Goal: Task Accomplishment & Management: Manage account settings

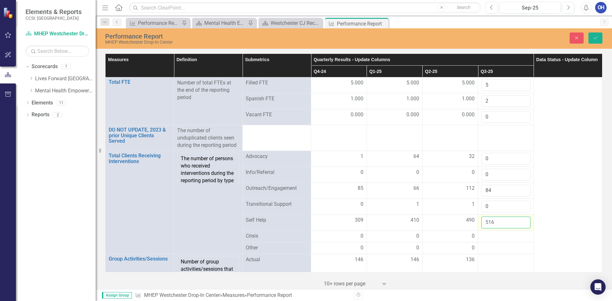
click at [496, 225] on input "516" at bounding box center [505, 223] width 49 height 12
click at [492, 237] on div at bounding box center [505, 237] width 49 height 8
click at [491, 237] on div at bounding box center [505, 237] width 49 height 8
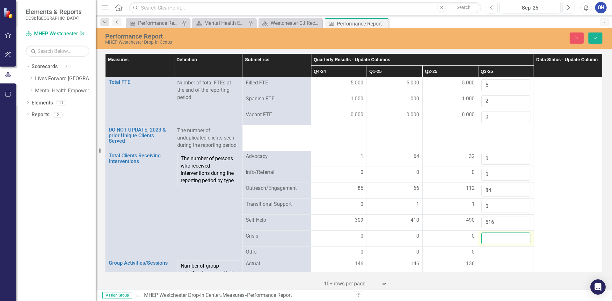
click at [489, 238] on input "number" at bounding box center [505, 239] width 49 height 12
type input "0"
click at [484, 254] on div at bounding box center [505, 253] width 49 height 8
click at [484, 254] on input "number" at bounding box center [505, 255] width 49 height 12
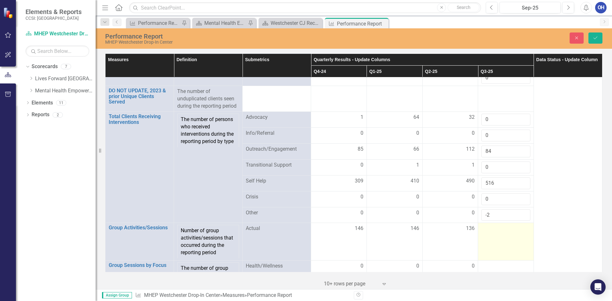
scroll to position [96, 0]
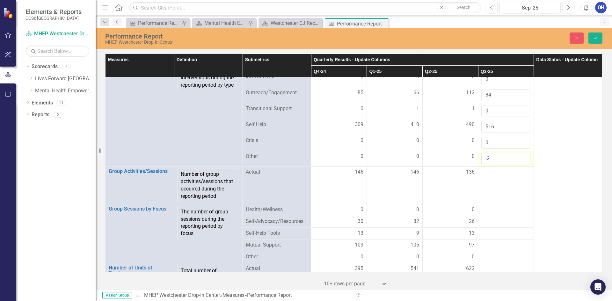
drag, startPoint x: 490, startPoint y: 158, endPoint x: 477, endPoint y: 157, distance: 13.4
click at [478, 157] on td "-2" at bounding box center [506, 159] width 56 height 16
type input "0"
click at [592, 37] on button "Save" at bounding box center [595, 38] width 14 height 11
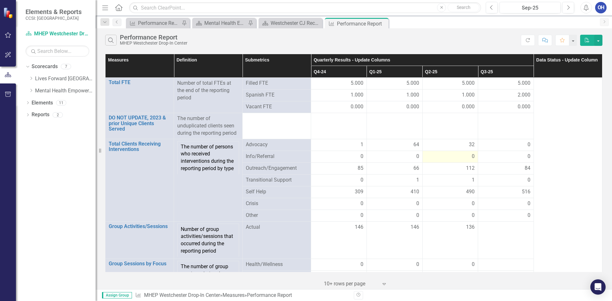
scroll to position [64, 0]
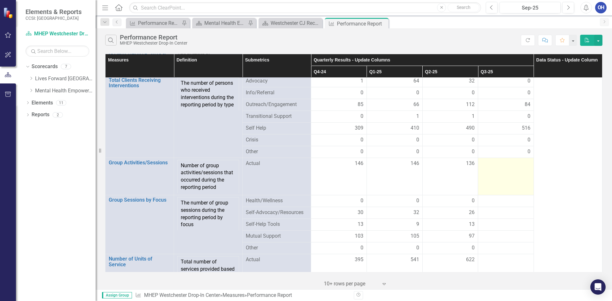
click at [499, 162] on div at bounding box center [505, 164] width 49 height 8
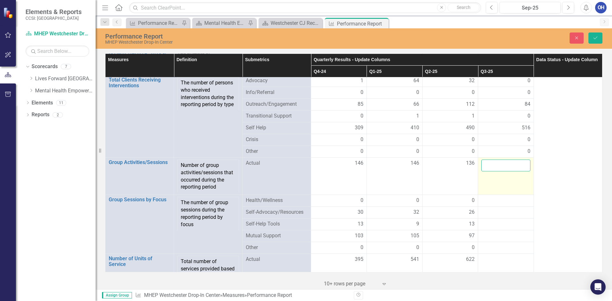
click at [497, 162] on input "number" at bounding box center [505, 166] width 49 height 12
click at [497, 214] on div at bounding box center [505, 213] width 49 height 8
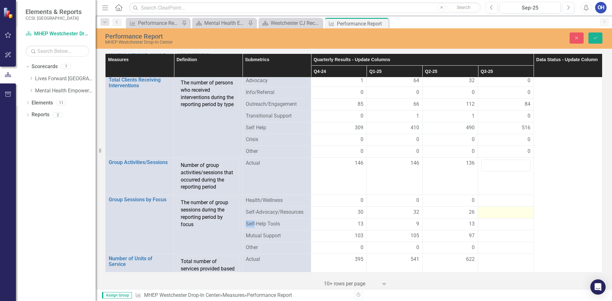
click at [497, 214] on div at bounding box center [505, 213] width 49 height 8
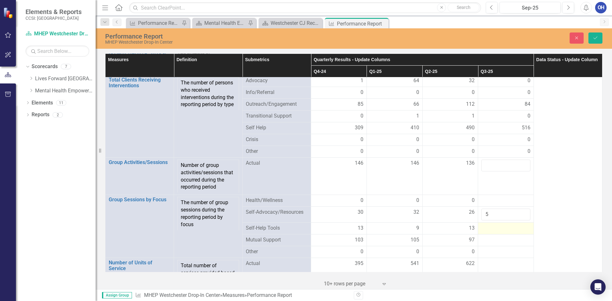
type input "5"
click at [488, 230] on div at bounding box center [505, 229] width 49 height 8
type input "2"
click at [496, 241] on div at bounding box center [505, 245] width 49 height 8
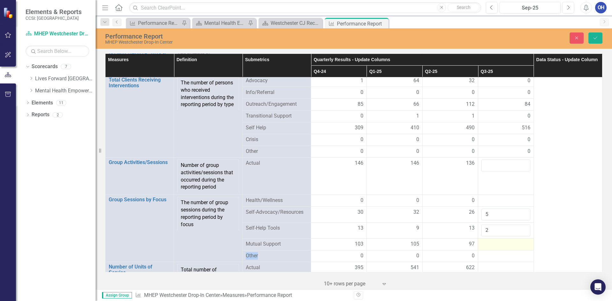
click at [496, 241] on div at bounding box center [505, 245] width 49 height 8
click at [490, 245] on input "number" at bounding box center [505, 247] width 49 height 12
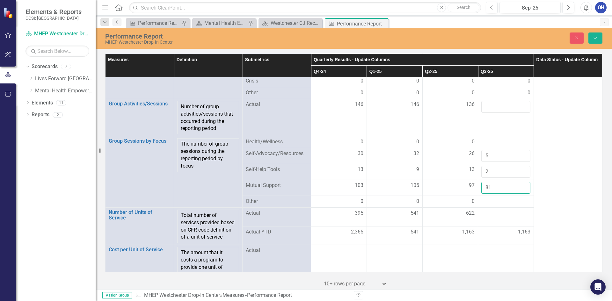
scroll to position [128, 0]
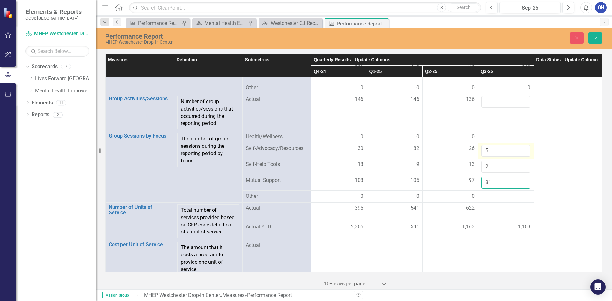
type input "81"
click at [490, 150] on input "5" at bounding box center [505, 151] width 49 height 12
drag, startPoint x: 490, startPoint y: 150, endPoint x: 475, endPoint y: 149, distance: 15.0
click at [478, 149] on td "5" at bounding box center [506, 151] width 56 height 16
drag, startPoint x: 491, startPoint y: 164, endPoint x: 480, endPoint y: 166, distance: 10.7
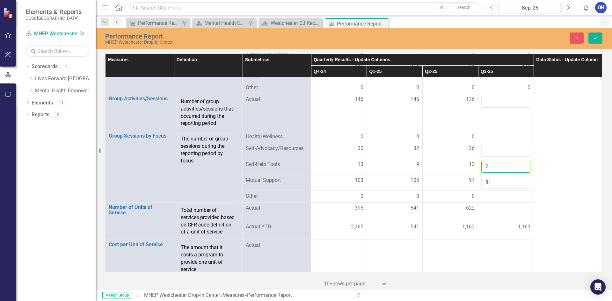
click at [481, 166] on input "2" at bounding box center [505, 167] width 49 height 12
type input "7"
click at [495, 150] on input "number" at bounding box center [505, 151] width 49 height 12
click at [497, 151] on input "number" at bounding box center [505, 151] width 49 height 12
type input "18"
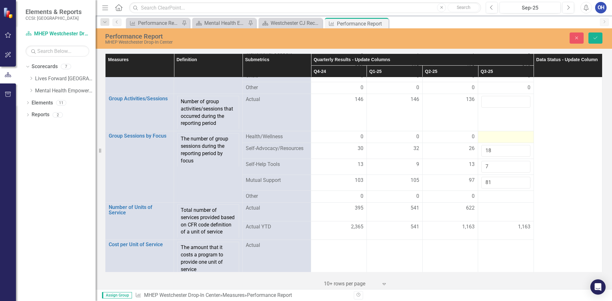
click at [489, 140] on div at bounding box center [505, 137] width 49 height 8
click at [489, 139] on div at bounding box center [505, 137] width 49 height 8
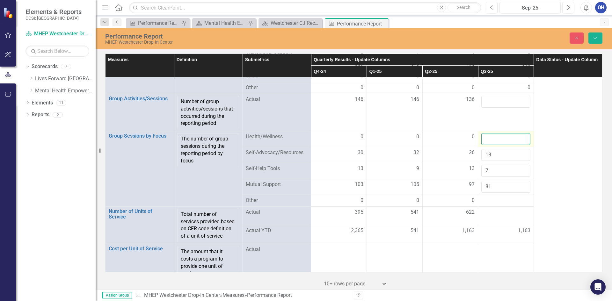
click at [489, 139] on input "number" at bounding box center [505, 139] width 49 height 12
type input "0"
click at [485, 202] on div at bounding box center [505, 201] width 49 height 8
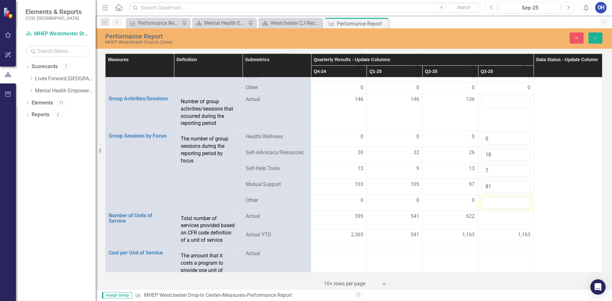
click at [485, 202] on input "number" at bounding box center [505, 203] width 49 height 12
type input "0"
click at [489, 218] on div at bounding box center [505, 217] width 49 height 8
click at [493, 220] on input "number" at bounding box center [505, 219] width 49 height 12
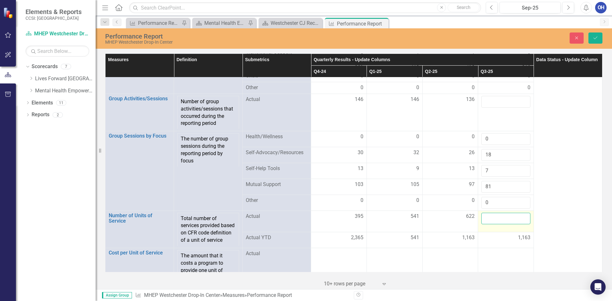
click at [484, 219] on input "number" at bounding box center [505, 219] width 49 height 12
type input "600"
click at [526, 242] on span "1,163" at bounding box center [524, 237] width 12 height 7
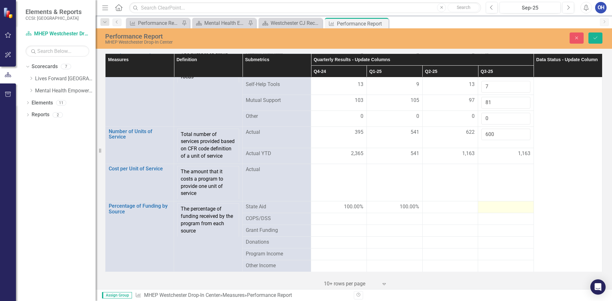
click at [503, 208] on div at bounding box center [505, 207] width 49 height 8
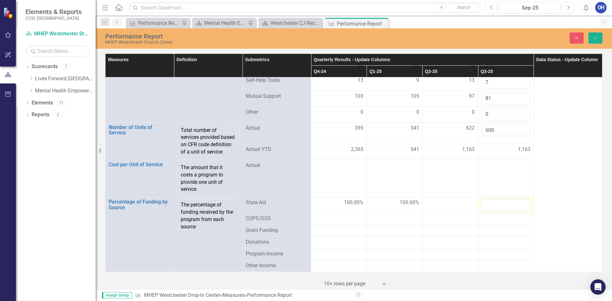
click at [503, 208] on input "number" at bounding box center [505, 205] width 49 height 12
type input "100"
click at [489, 225] on td at bounding box center [506, 219] width 56 height 12
click at [592, 37] on button "Save" at bounding box center [595, 38] width 14 height 11
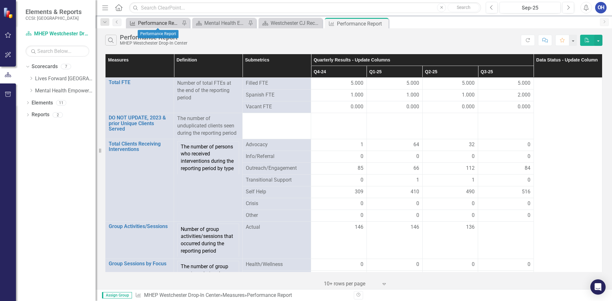
click at [148, 24] on div "Performance Report" at bounding box center [159, 23] width 42 height 8
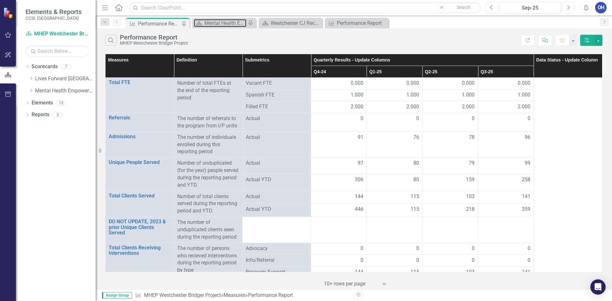
drag, startPoint x: 210, startPoint y: 23, endPoint x: 138, endPoint y: 23, distance: 72.4
click at [138, 23] on div "Measure Performance Report Pin Scorecard Mental Health Empowerment Project (MHE…" at bounding box center [361, 23] width 472 height 10
click at [233, 25] on div "Mental Health Empowerment Project (MHEP) Landing Page" at bounding box center [225, 23] width 42 height 8
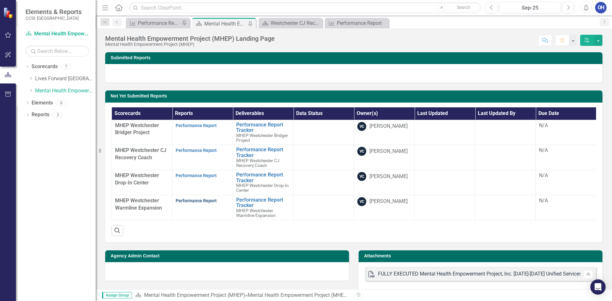
click at [193, 199] on link "Performance Report" at bounding box center [196, 200] width 41 height 5
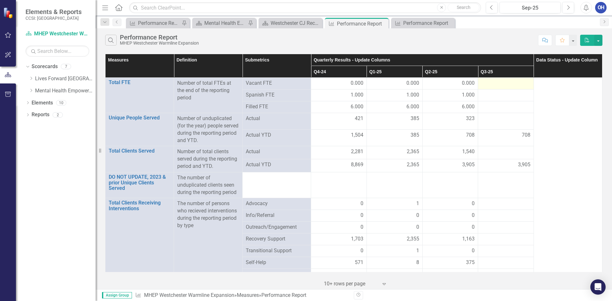
click at [498, 80] on div at bounding box center [505, 84] width 49 height 8
click at [497, 81] on div at bounding box center [505, 84] width 49 height 8
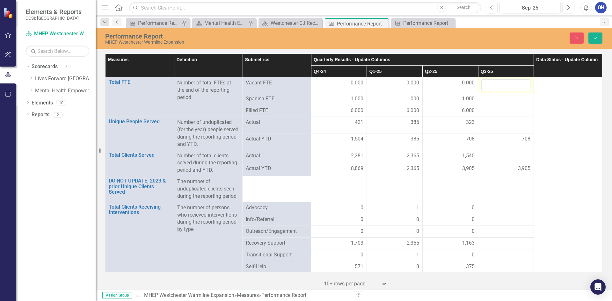
click at [497, 81] on input "number" at bounding box center [505, 85] width 49 height 12
type input "0"
click at [489, 99] on div at bounding box center [505, 99] width 49 height 8
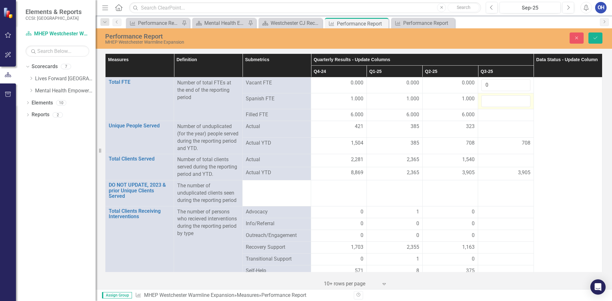
click at [489, 99] on input "number" at bounding box center [505, 101] width 49 height 12
type input "2"
click at [495, 115] on div at bounding box center [505, 115] width 49 height 8
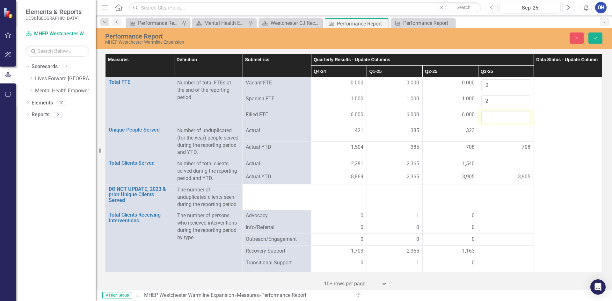
click at [495, 115] on input "number" at bounding box center [505, 117] width 49 height 12
type input "6"
click at [494, 130] on div at bounding box center [505, 131] width 49 height 8
click at [494, 130] on input "number" at bounding box center [505, 133] width 49 height 12
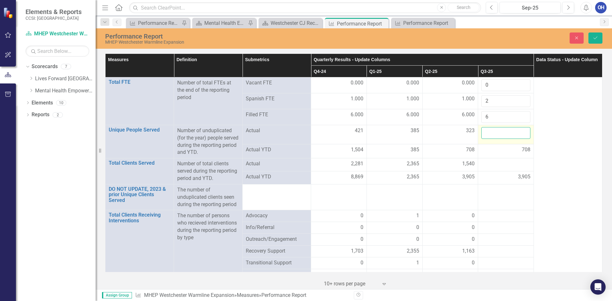
click at [497, 135] on input "number" at bounding box center [505, 133] width 49 height 12
click at [486, 134] on input "number" at bounding box center [505, 133] width 49 height 12
click at [489, 134] on input "number" at bounding box center [505, 133] width 49 height 12
type input "310"
click at [513, 170] on td at bounding box center [506, 164] width 56 height 13
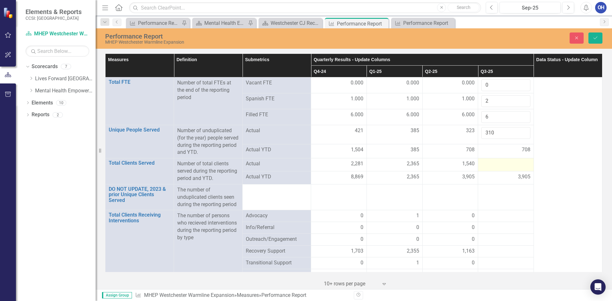
click at [508, 166] on div at bounding box center [505, 164] width 49 height 8
click at [508, 166] on input "number" at bounding box center [505, 166] width 49 height 12
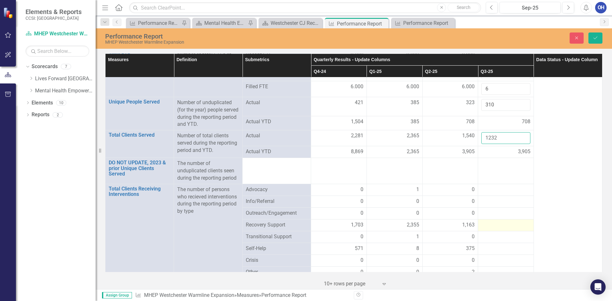
scroll to position [64, 0]
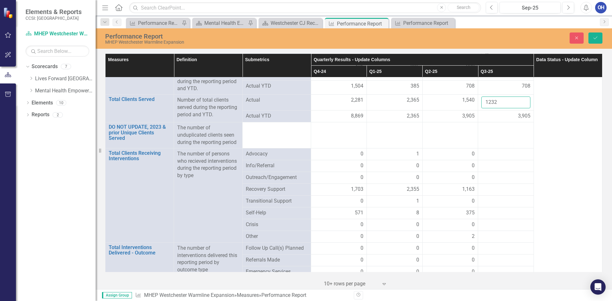
type input "1232"
click at [502, 189] on div at bounding box center [505, 190] width 49 height 8
drag, startPoint x: 494, startPoint y: 181, endPoint x: 493, endPoint y: 185, distance: 3.6
click at [494, 181] on div at bounding box center [505, 178] width 49 height 8
click at [492, 188] on div at bounding box center [505, 190] width 49 height 8
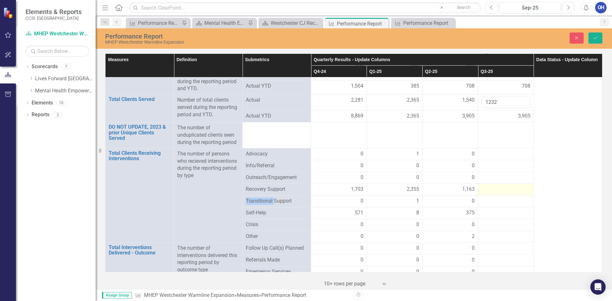
click at [492, 188] on div at bounding box center [505, 190] width 49 height 8
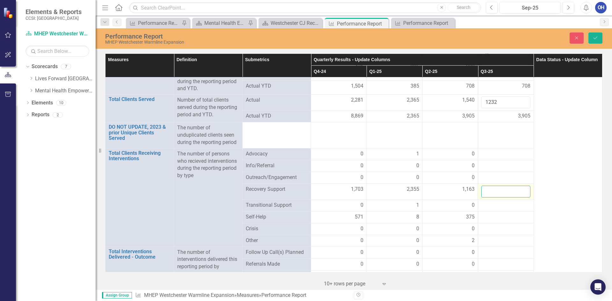
click at [492, 188] on input "number" at bounding box center [505, 192] width 49 height 12
type input "971"
click at [496, 219] on div at bounding box center [505, 218] width 49 height 8
click at [496, 219] on input "number" at bounding box center [505, 220] width 49 height 12
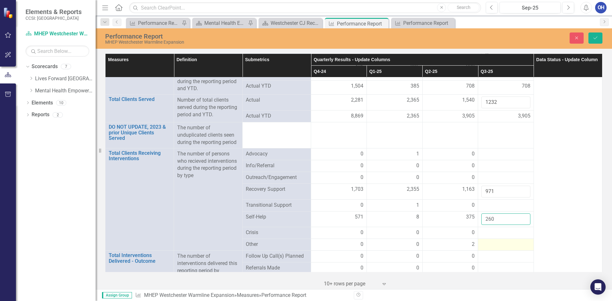
type input "260"
click at [493, 243] on div at bounding box center [505, 245] width 49 height 8
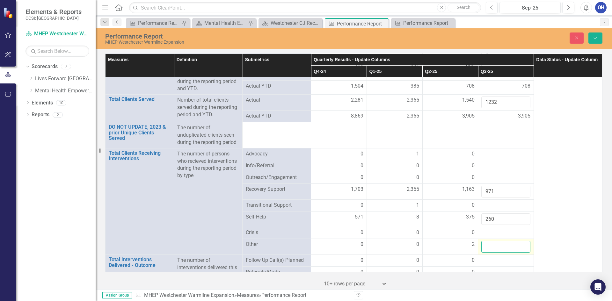
click at [493, 243] on input "number" at bounding box center [505, 247] width 49 height 12
type input "1"
click at [492, 232] on div at bounding box center [505, 233] width 49 height 8
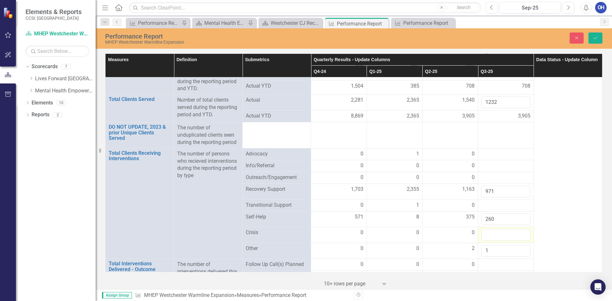
click at [492, 234] on input "number" at bounding box center [505, 235] width 49 height 12
type input "0"
click at [486, 206] on div at bounding box center [505, 206] width 49 height 8
type input "0"
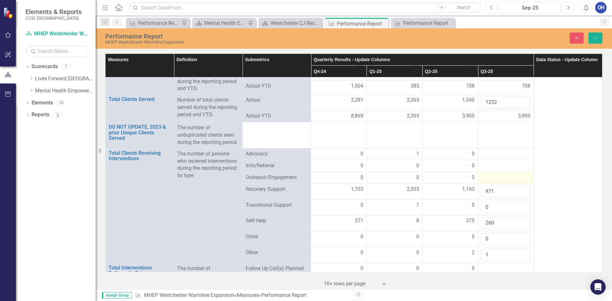
click at [493, 181] on div at bounding box center [505, 178] width 49 height 8
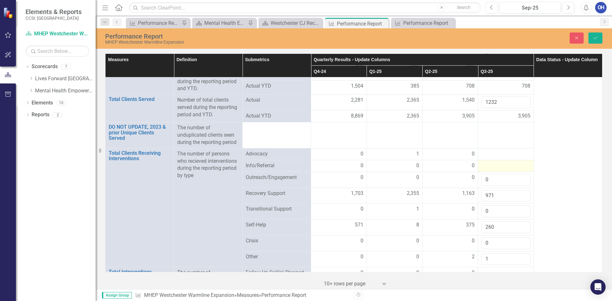
type input "0"
click at [490, 167] on div at bounding box center [505, 166] width 49 height 8
click at [490, 167] on input "number" at bounding box center [505, 168] width 49 height 12
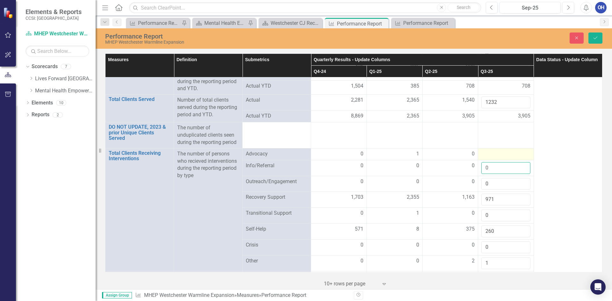
type input "0"
click at [488, 153] on div at bounding box center [505, 154] width 49 height 8
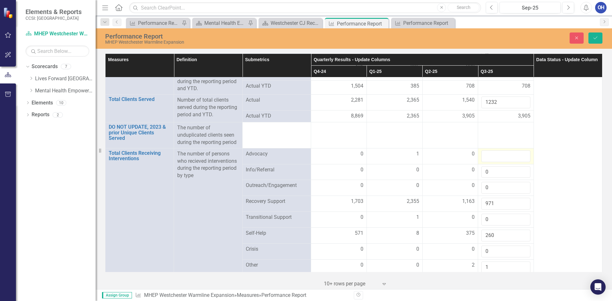
click at [488, 153] on input "number" at bounding box center [505, 156] width 49 height 12
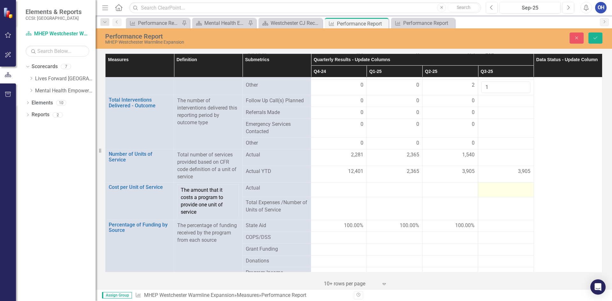
scroll to position [262, 0]
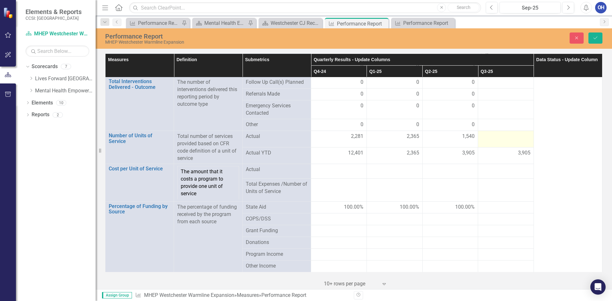
type input "0"
click at [499, 137] on div at bounding box center [505, 137] width 49 height 8
click at [498, 137] on input "number" at bounding box center [505, 139] width 49 height 12
type input "1232"
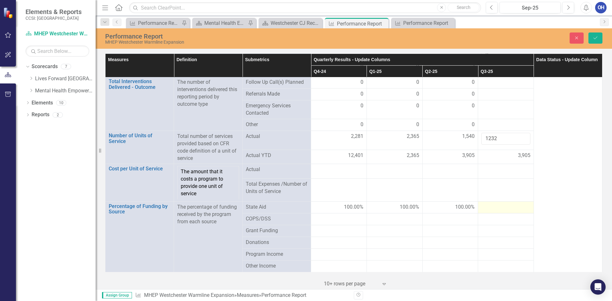
click at [495, 208] on div at bounding box center [505, 208] width 49 height 8
click at [495, 208] on input "number" at bounding box center [505, 210] width 49 height 12
type input "100"
click at [594, 40] on button "Save" at bounding box center [595, 38] width 14 height 11
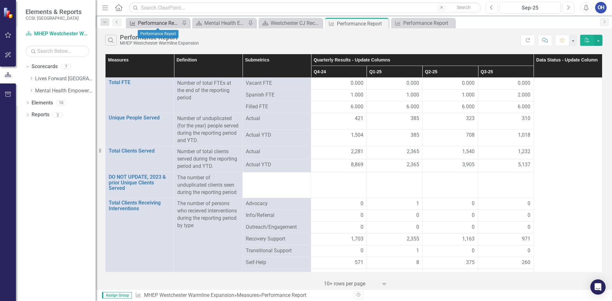
click at [173, 23] on div "Performance Report" at bounding box center [159, 23] width 42 height 8
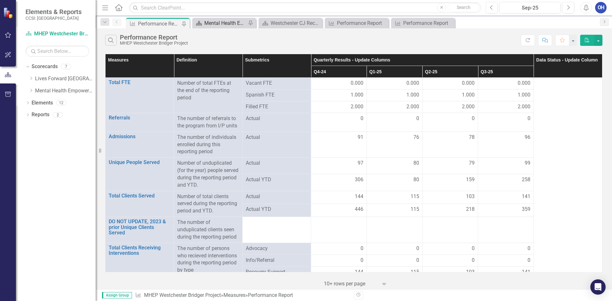
click at [218, 25] on div "Mental Health Empowerment Project (MHEP) Landing Page" at bounding box center [225, 23] width 42 height 8
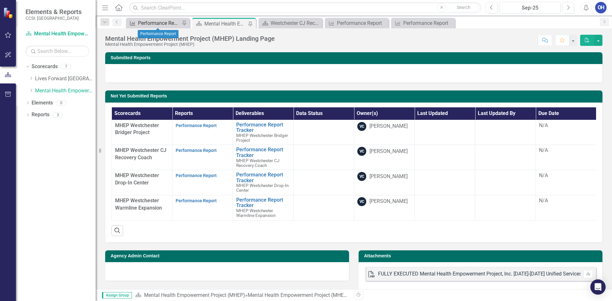
click at [166, 21] on div "Performance Report" at bounding box center [159, 23] width 42 height 8
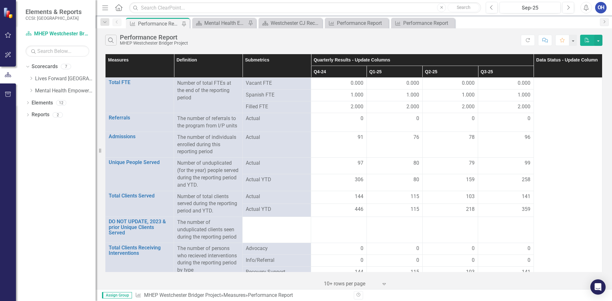
click at [584, 40] on icon "PDF" at bounding box center [587, 40] width 6 height 4
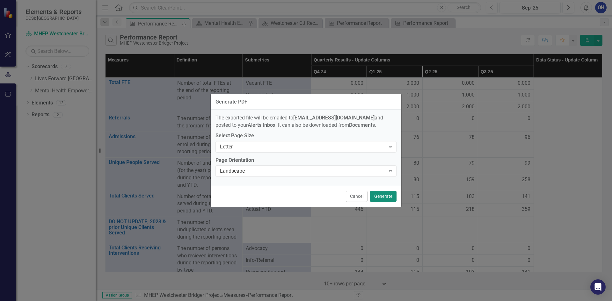
click at [377, 195] on button "Generate" at bounding box center [383, 196] width 26 height 11
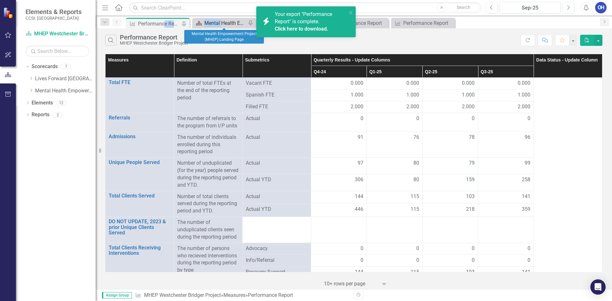
drag, startPoint x: 166, startPoint y: 22, endPoint x: 220, endPoint y: 26, distance: 54.3
click at [220, 26] on div "Measure Performance Report Pin Scorecard Mental Health Empowerment Project (MHE…" at bounding box center [361, 23] width 472 height 10
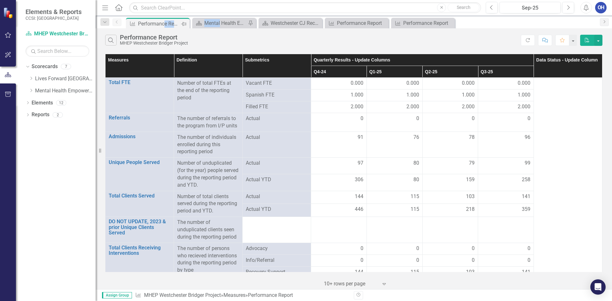
click at [184, 22] on icon "Pin" at bounding box center [183, 24] width 5 height 6
click at [251, 23] on icon "Close" at bounding box center [250, 23] width 6 height 5
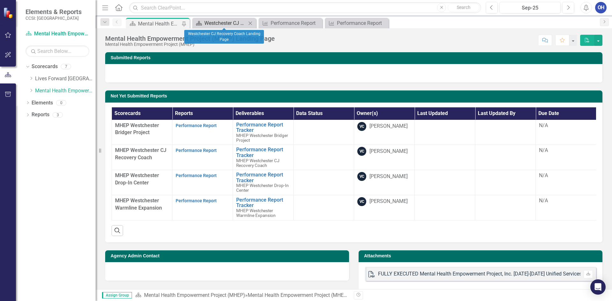
click at [218, 25] on div "Westchester CJ Recovery Coach Landing Page" at bounding box center [225, 23] width 42 height 8
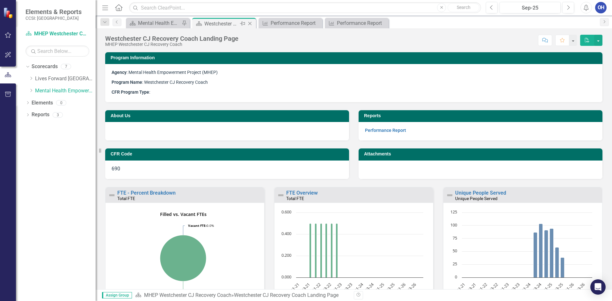
click at [251, 23] on icon "Close" at bounding box center [250, 23] width 6 height 5
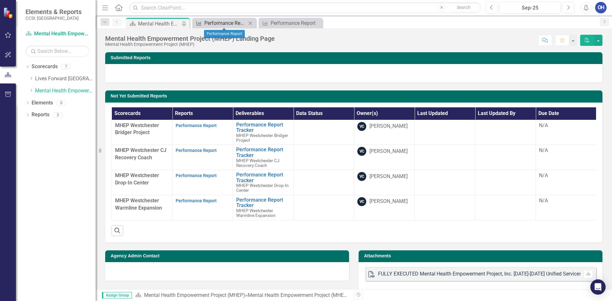
click at [229, 26] on div "Performance Report" at bounding box center [225, 23] width 42 height 8
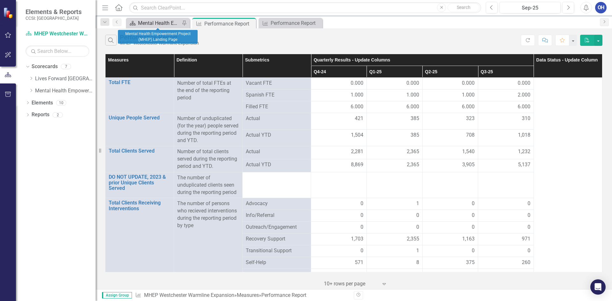
click at [163, 23] on div "Mental Health Empowerment Project (MHEP) Landing Page" at bounding box center [159, 23] width 42 height 8
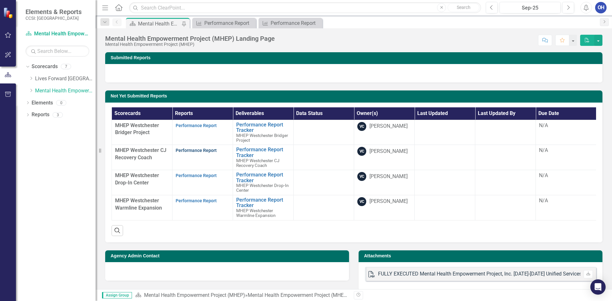
click at [186, 150] on link "Performance Report" at bounding box center [196, 150] width 41 height 5
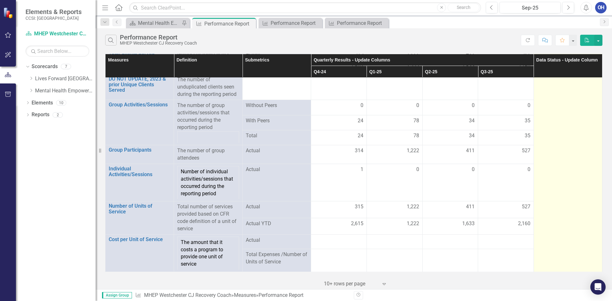
scroll to position [98, 0]
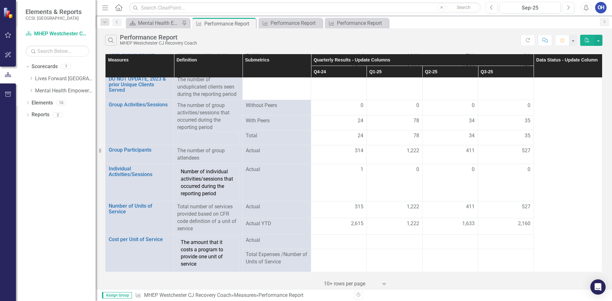
click at [588, 43] on button "PDF" at bounding box center [587, 40] width 14 height 11
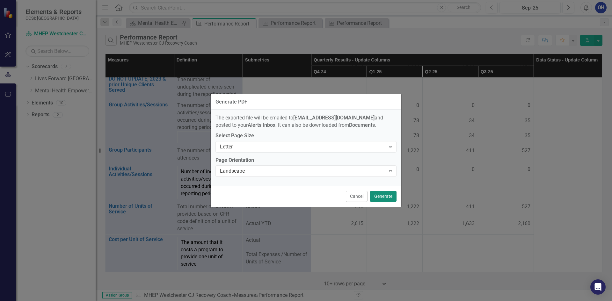
click at [378, 193] on button "Generate" at bounding box center [383, 196] width 26 height 11
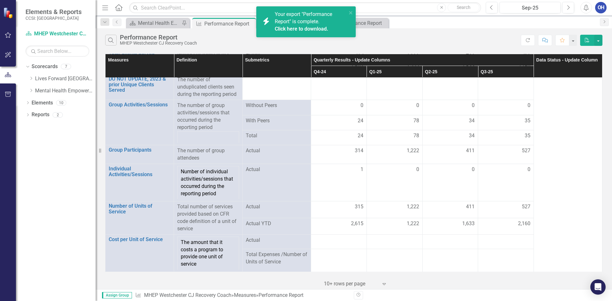
click at [320, 29] on link "Click here to download." at bounding box center [302, 29] width 54 height 6
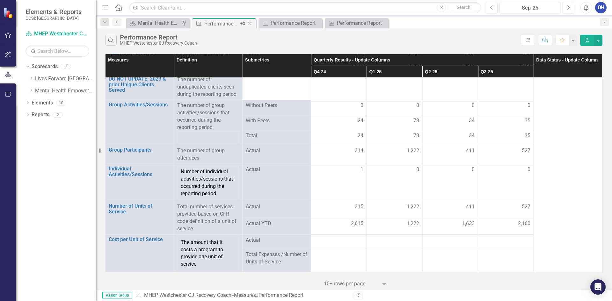
click at [250, 23] on icon "Close" at bounding box center [250, 23] width 6 height 5
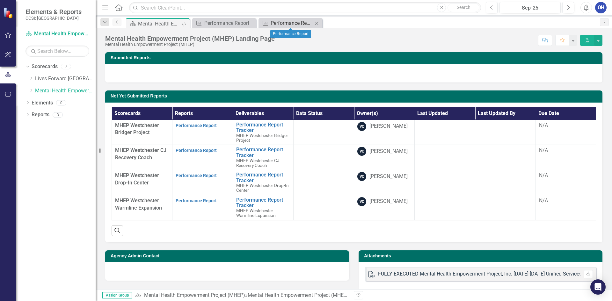
click at [288, 22] on div "Performance Report" at bounding box center [292, 23] width 42 height 8
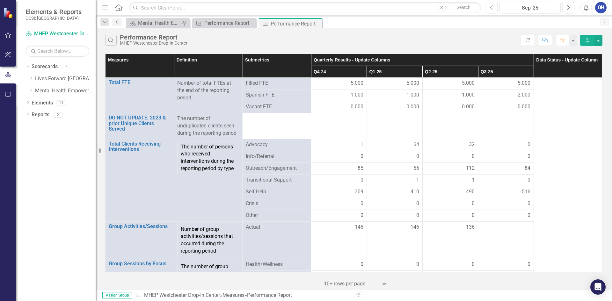
click at [586, 39] on icon "PDF" at bounding box center [587, 40] width 6 height 4
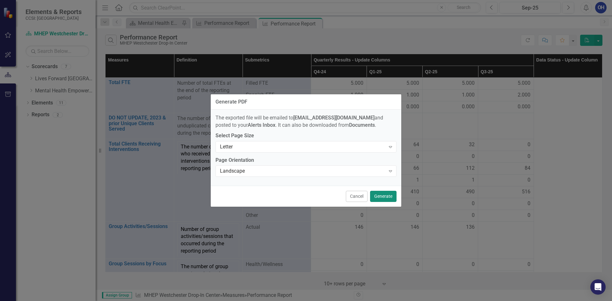
click at [387, 198] on button "Generate" at bounding box center [383, 196] width 26 height 11
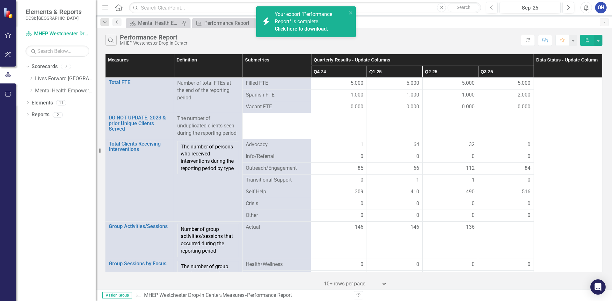
click at [320, 27] on link "Click here to download." at bounding box center [302, 29] width 54 height 6
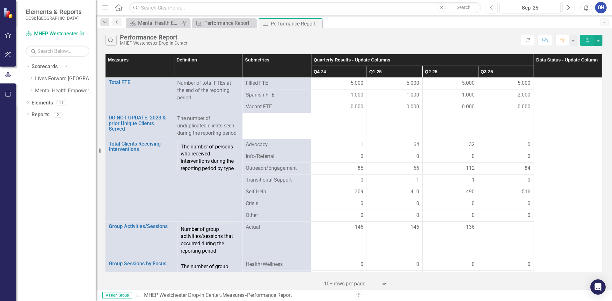
click at [0, 0] on icon "Close" at bounding box center [0, 0] width 0 height 0
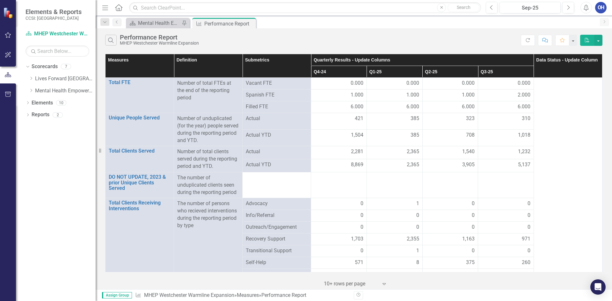
click at [585, 39] on icon "PDF" at bounding box center [587, 40] width 6 height 4
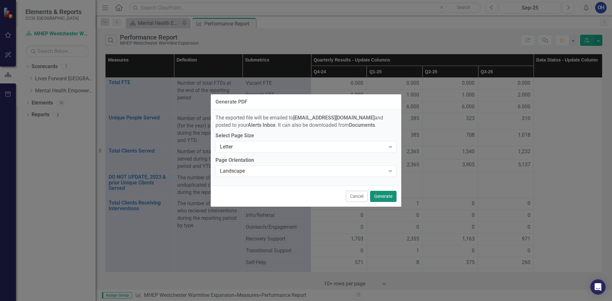
click at [379, 198] on button "Generate" at bounding box center [383, 196] width 26 height 11
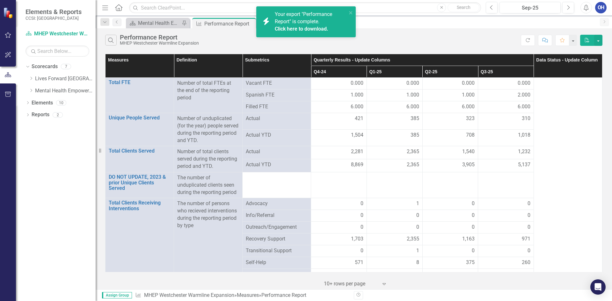
click at [288, 26] on link "Click here to download." at bounding box center [302, 29] width 54 height 6
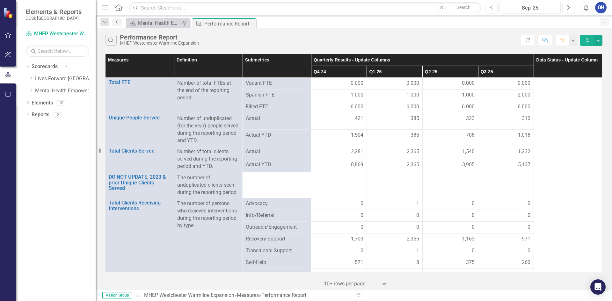
click at [310, 28] on div "Scorecard Mental Health Empowerment Project (MHEP) Landing Page Pin Measure Per…" at bounding box center [361, 23] width 472 height 10
click at [55, 81] on link "Lives Forward [GEOGRAPHIC_DATA]" at bounding box center [65, 78] width 61 height 7
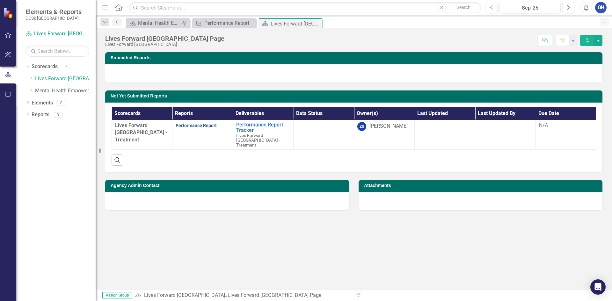
click at [193, 128] on link "Performance Report" at bounding box center [196, 125] width 41 height 5
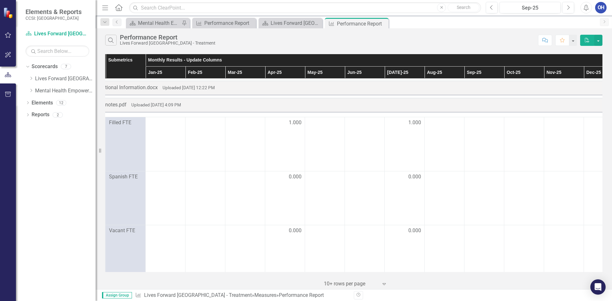
scroll to position [0, 81]
click at [529, 134] on td at bounding box center [523, 144] width 40 height 54
click at [524, 130] on td at bounding box center [523, 144] width 40 height 54
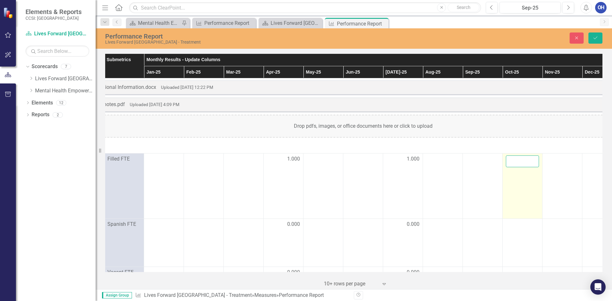
click at [518, 163] on input "number" at bounding box center [522, 162] width 33 height 12
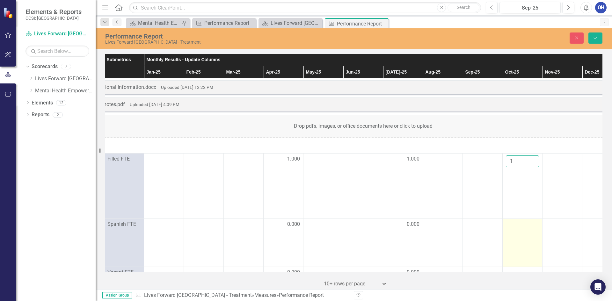
type input "1"
click at [518, 233] on td at bounding box center [523, 243] width 40 height 48
click at [517, 226] on input "number" at bounding box center [522, 221] width 33 height 12
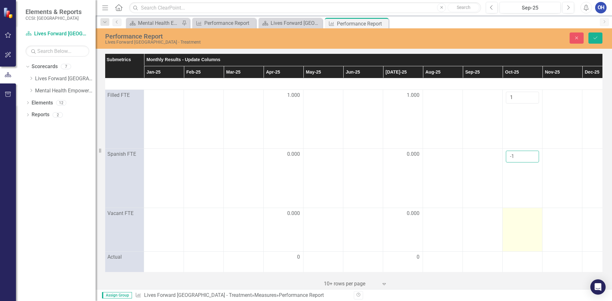
scroll to position [96, 81]
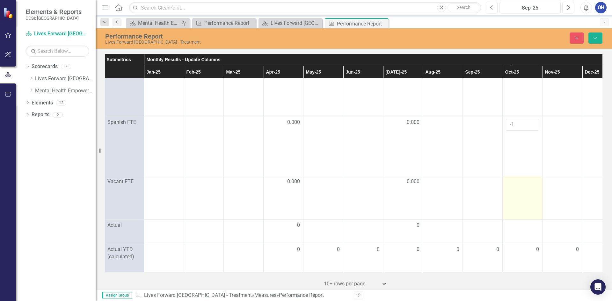
click at [520, 193] on td at bounding box center [523, 198] width 40 height 44
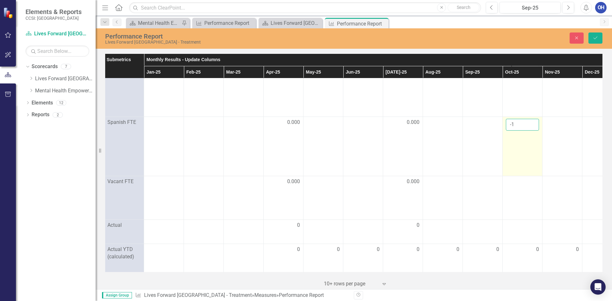
drag, startPoint x: 521, startPoint y: 127, endPoint x: 505, endPoint y: 126, distance: 15.7
click at [505, 126] on td "-1" at bounding box center [523, 146] width 40 height 59
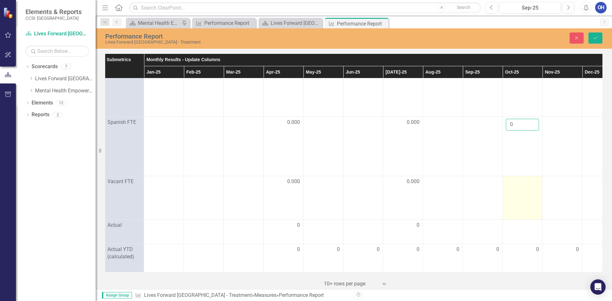
type input "0"
click at [519, 186] on div at bounding box center [522, 182] width 33 height 8
click at [516, 180] on input "number" at bounding box center [522, 174] width 33 height 12
type input "0"
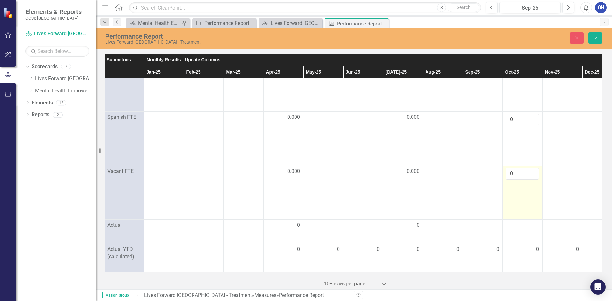
click at [517, 212] on td "0" at bounding box center [523, 193] width 40 height 54
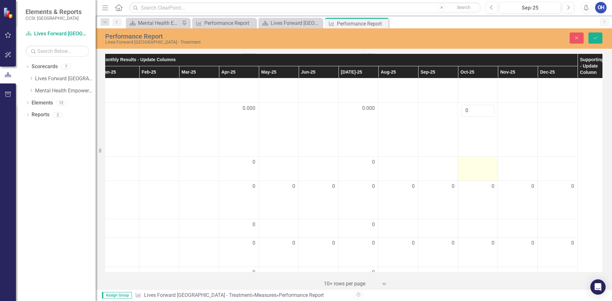
scroll to position [159, 126]
click at [485, 138] on td "0" at bounding box center [478, 129] width 40 height 54
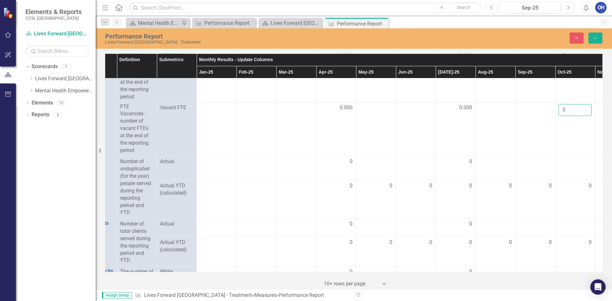
scroll to position [159, 0]
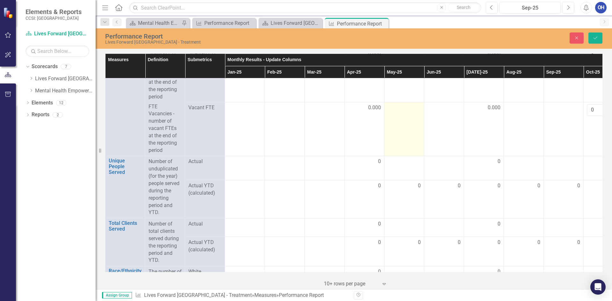
click at [423, 146] on td at bounding box center [404, 129] width 40 height 54
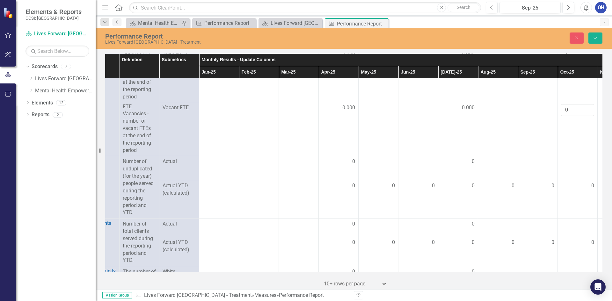
scroll to position [159, 18]
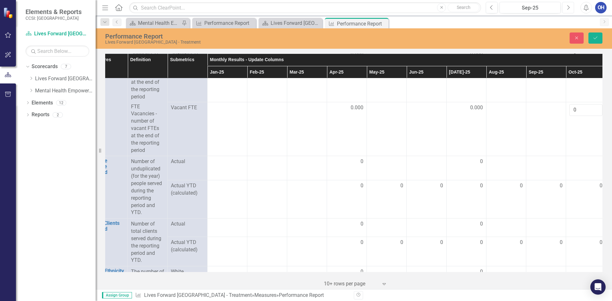
click at [569, 7] on icon "button" at bounding box center [568, 7] width 3 height 4
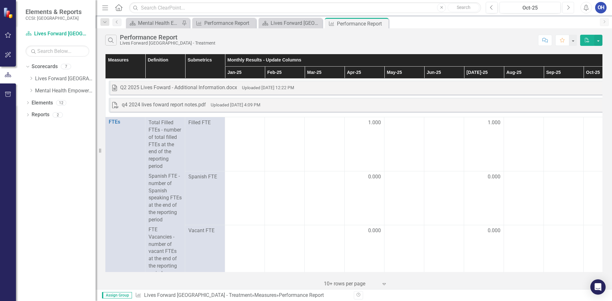
click at [569, 7] on icon "button" at bounding box center [568, 7] width 3 height 4
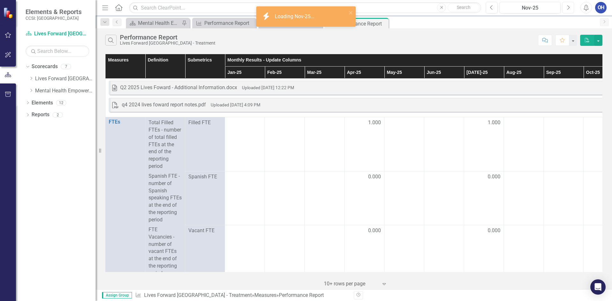
click at [569, 7] on icon "button" at bounding box center [568, 7] width 3 height 4
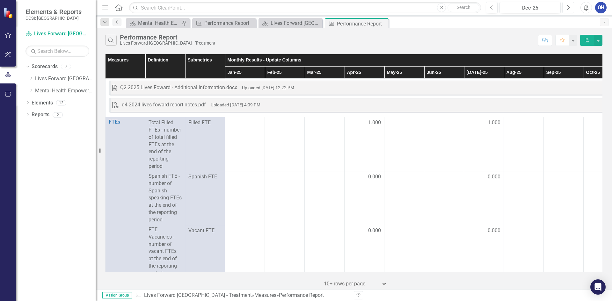
click at [567, 8] on icon "Next" at bounding box center [568, 8] width 4 height 6
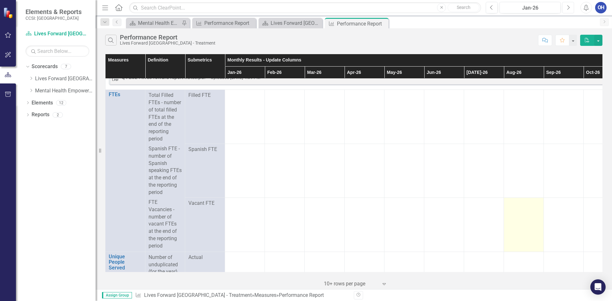
scroll to position [96, 0]
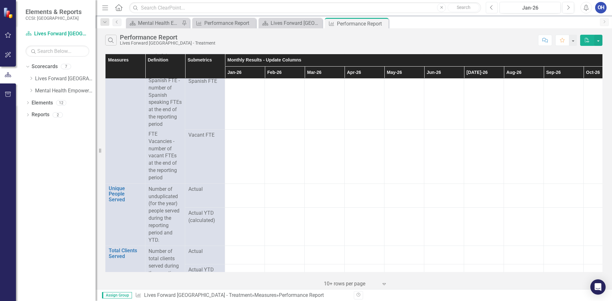
click at [496, 8] on button "Previous" at bounding box center [492, 7] width 12 height 11
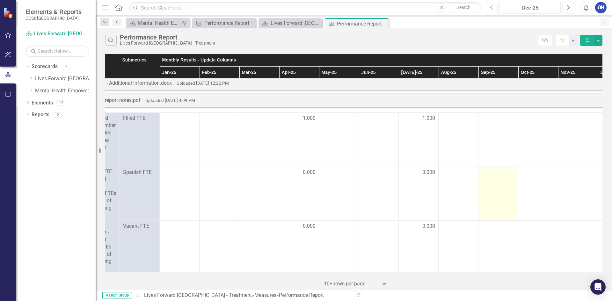
scroll to position [0, 65]
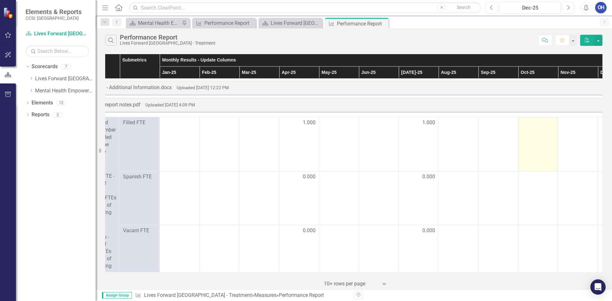
click at [526, 127] on td at bounding box center [538, 144] width 40 height 54
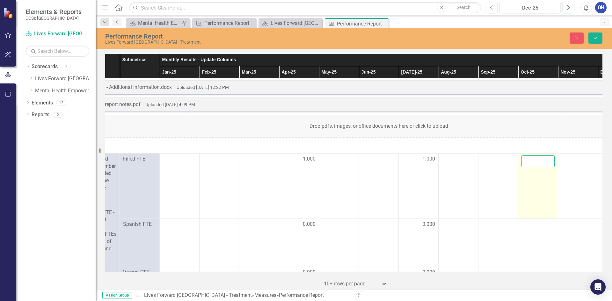
click at [527, 160] on input "number" at bounding box center [538, 162] width 33 height 12
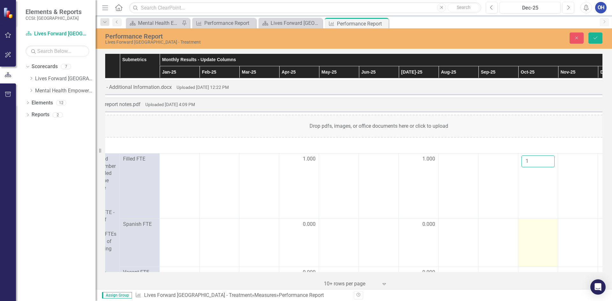
type input "1"
click at [526, 238] on td at bounding box center [538, 243] width 40 height 48
click at [525, 237] on td at bounding box center [538, 243] width 40 height 48
click at [524, 224] on input "number" at bounding box center [538, 221] width 33 height 12
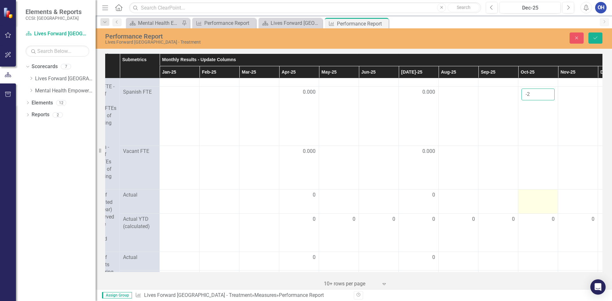
scroll to position [128, 65]
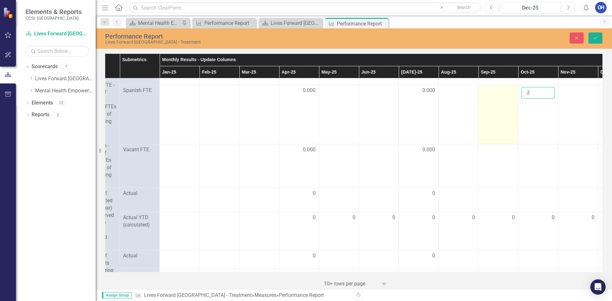
drag, startPoint x: 533, startPoint y: 95, endPoint x: 513, endPoint y: 95, distance: 19.4
click at [513, 95] on tr "Spanish FTE 0.000 0.000 -2" at bounding box center [378, 114] width 677 height 59
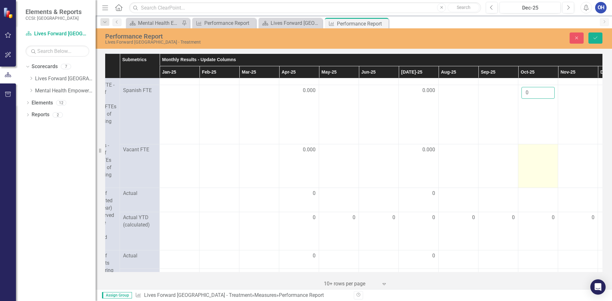
type input "0"
click at [538, 154] on div at bounding box center [538, 150] width 33 height 8
click at [538, 157] on td at bounding box center [538, 161] width 40 height 54
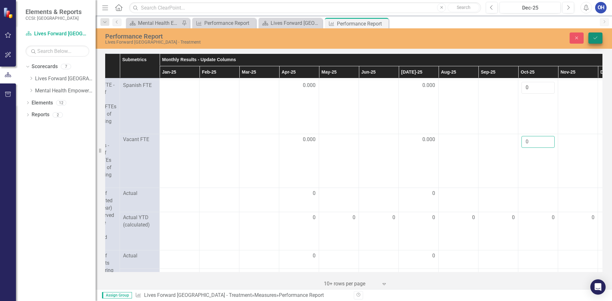
type input "0"
click at [594, 40] on button "Save" at bounding box center [595, 38] width 14 height 11
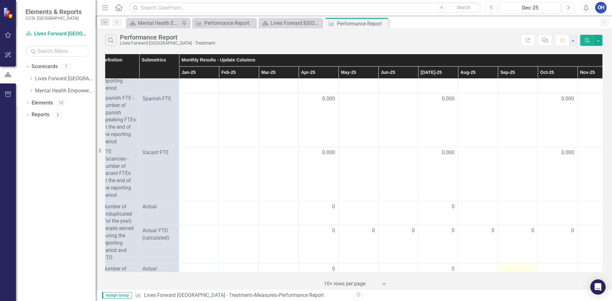
scroll to position [128, 46]
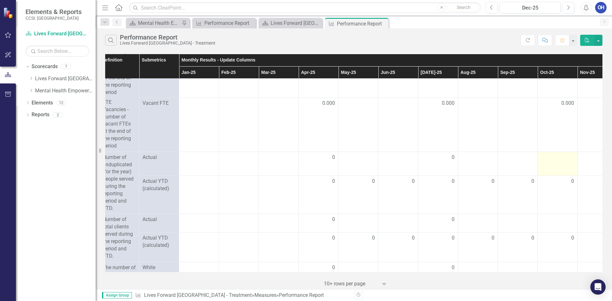
click at [553, 162] on div at bounding box center [557, 158] width 33 height 8
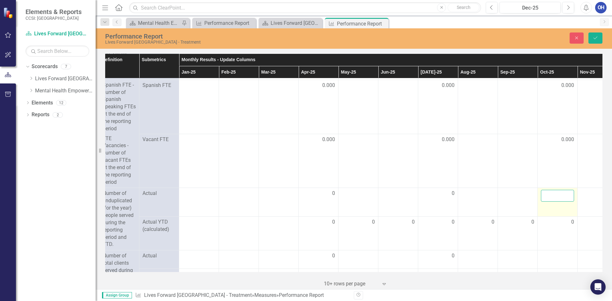
click at [555, 201] on input "number" at bounding box center [557, 196] width 33 height 12
type input "11"
click at [595, 33] on button "Save" at bounding box center [595, 38] width 14 height 11
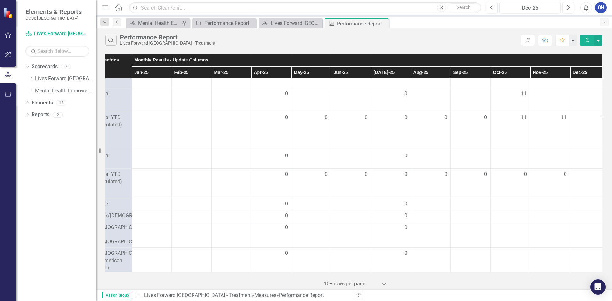
scroll to position [191, 96]
click at [545, 160] on div at bounding box center [547, 156] width 33 height 8
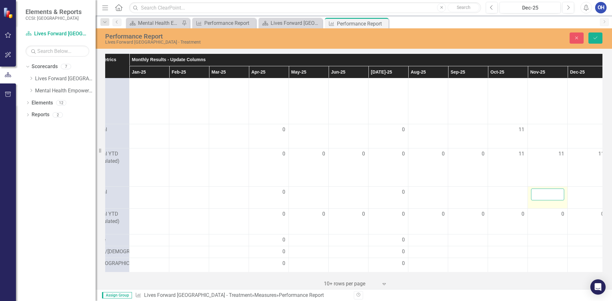
click at [543, 201] on input "number" at bounding box center [547, 195] width 33 height 12
type input "211"
click at [595, 37] on icon "Save" at bounding box center [596, 38] width 6 height 4
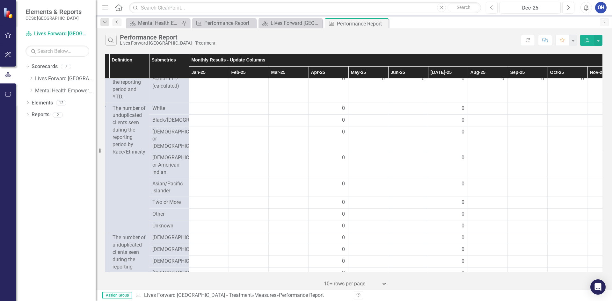
scroll to position [287, 37]
click at [556, 113] on div at bounding box center [566, 109] width 33 height 8
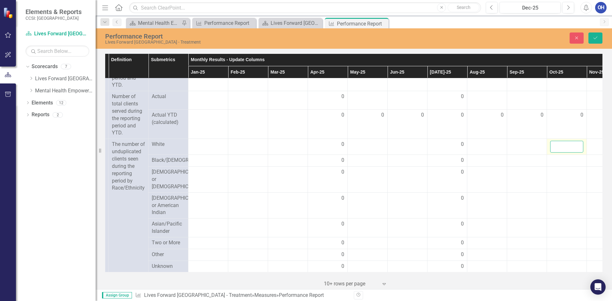
click at [566, 153] on input "number" at bounding box center [566, 147] width 33 height 12
type input "3"
click at [562, 167] on td at bounding box center [567, 161] width 40 height 12
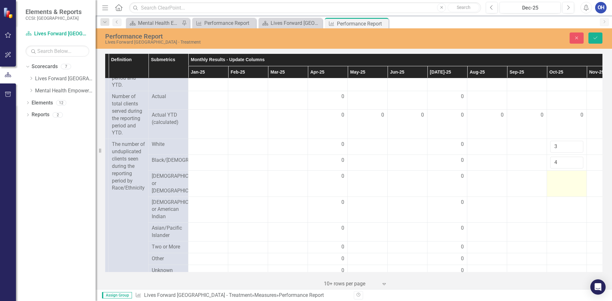
type input "4"
click at [556, 180] on div at bounding box center [566, 177] width 33 height 8
type input "4"
click at [554, 206] on div at bounding box center [566, 203] width 33 height 8
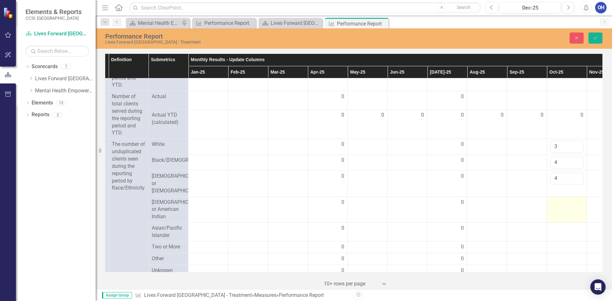
click at [554, 206] on div at bounding box center [566, 203] width 33 height 8
type input "0"
click at [556, 232] on div at bounding box center [566, 229] width 33 height 8
type input "0"
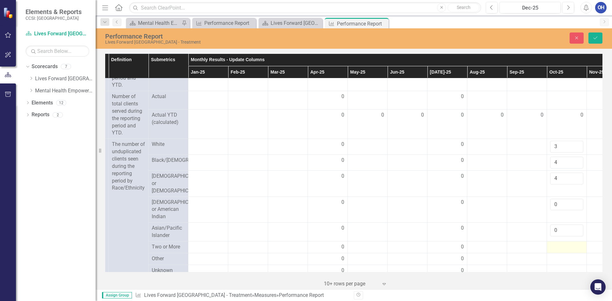
click at [558, 251] on div at bounding box center [566, 248] width 33 height 8
click at [558, 255] on input "number" at bounding box center [566, 250] width 33 height 12
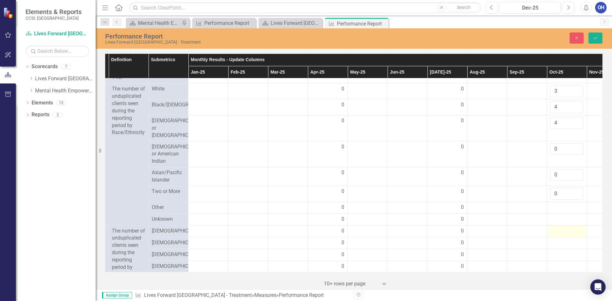
scroll to position [351, 37]
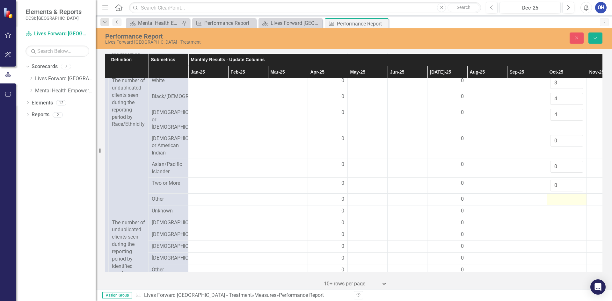
type input "0"
click at [556, 203] on div at bounding box center [566, 200] width 33 height 8
type input "0"
click at [556, 219] on div at bounding box center [566, 215] width 33 height 8
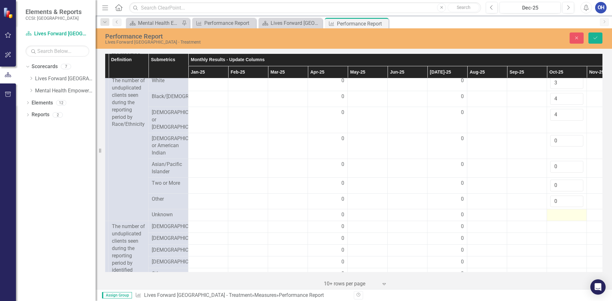
click at [556, 219] on div at bounding box center [566, 215] width 33 height 8
click at [557, 219] on div at bounding box center [566, 215] width 33 height 8
click at [557, 223] on input "number" at bounding box center [566, 217] width 33 height 12
type input "0"
click at [598, 41] on button "Save" at bounding box center [595, 38] width 14 height 11
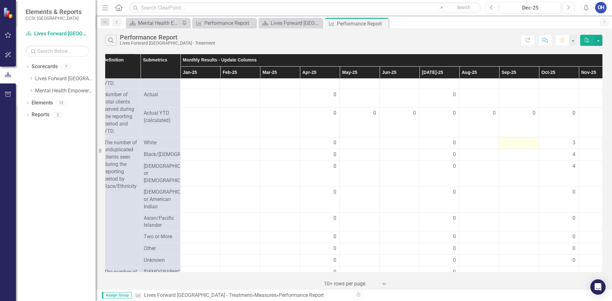
scroll to position [351, 45]
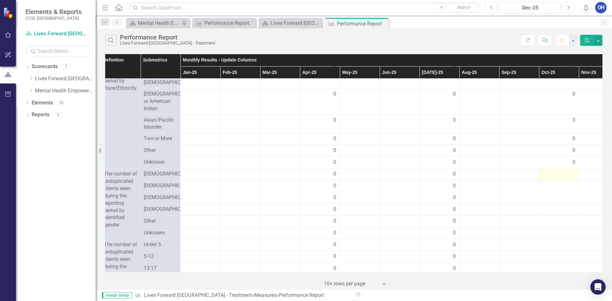
click at [565, 178] on div at bounding box center [558, 175] width 33 height 8
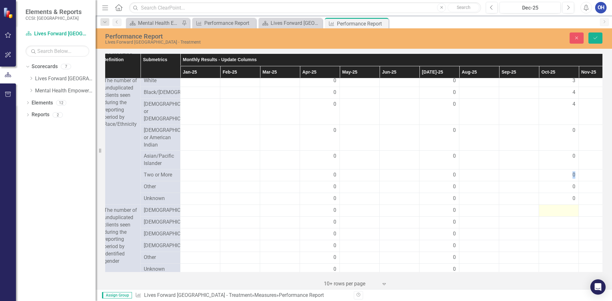
click at [565, 179] on div "0" at bounding box center [558, 175] width 33 height 7
click at [557, 219] on input "number" at bounding box center [558, 213] width 33 height 12
type input "10"
click at [552, 230] on div at bounding box center [558, 227] width 33 height 8
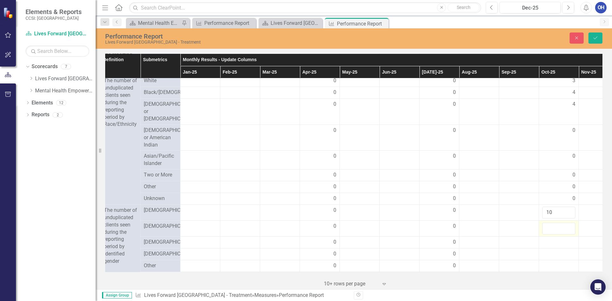
click at [552, 235] on input "number" at bounding box center [558, 229] width 33 height 12
type input "1"
click at [553, 246] on div at bounding box center [558, 243] width 33 height 8
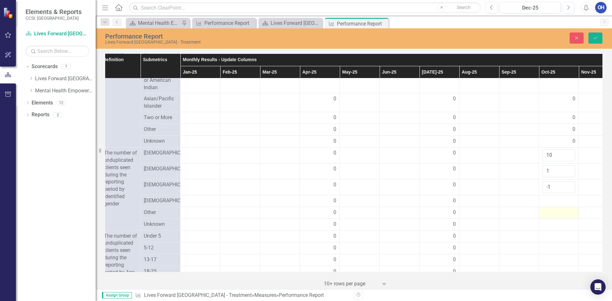
scroll to position [414, 45]
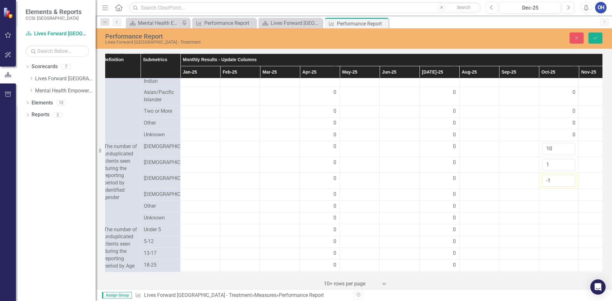
drag, startPoint x: 548, startPoint y: 194, endPoint x: 543, endPoint y: 194, distance: 4.5
click at [543, 187] on input "-1" at bounding box center [558, 181] width 33 height 12
type input "0"
click at [551, 199] on div at bounding box center [558, 195] width 33 height 8
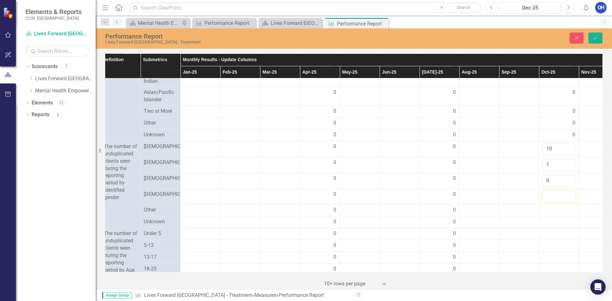
click at [551, 203] on input "number" at bounding box center [558, 197] width 33 height 12
type input "0"
click at [553, 214] on div at bounding box center [558, 211] width 33 height 8
click at [553, 218] on input "number" at bounding box center [558, 213] width 33 height 12
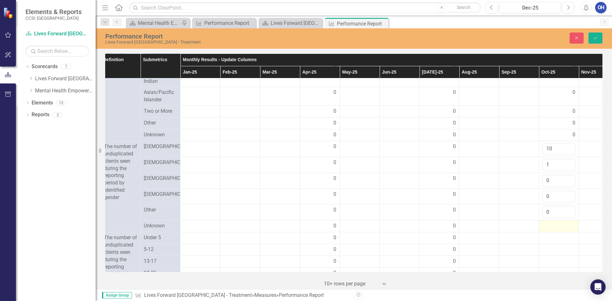
type input "0"
click at [552, 230] on div at bounding box center [558, 227] width 33 height 8
click at [552, 234] on input "number" at bounding box center [558, 229] width 33 height 12
type input "0"
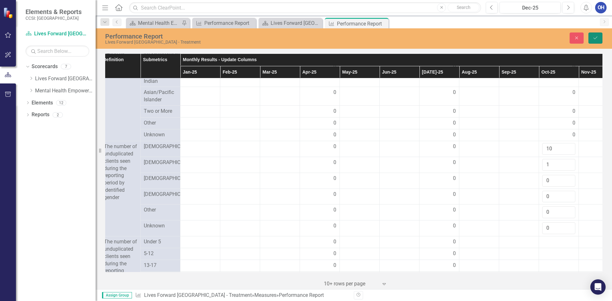
click at [594, 42] on button "Save" at bounding box center [595, 38] width 14 height 11
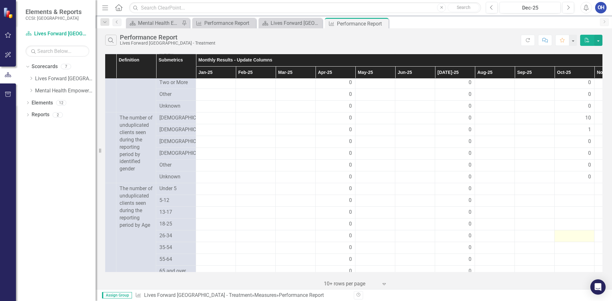
scroll to position [478, 29]
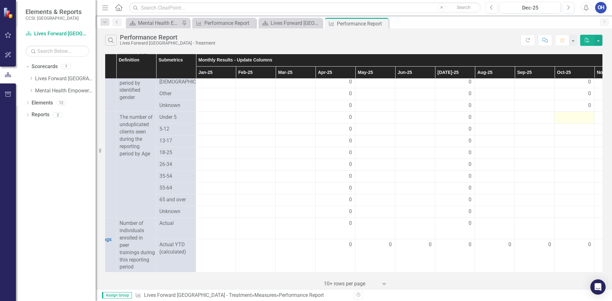
click at [577, 121] on div at bounding box center [574, 118] width 33 height 8
click at [577, 86] on div "0" at bounding box center [574, 81] width 33 height 7
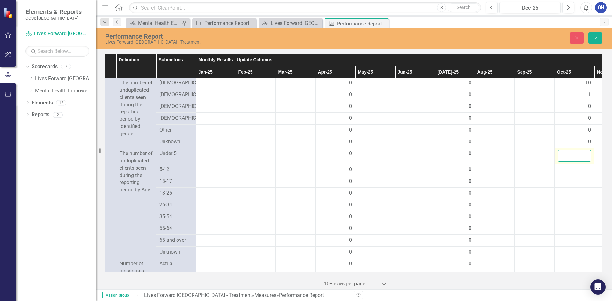
click at [575, 162] on input "number" at bounding box center [574, 156] width 33 height 12
type input "0"
click at [566, 174] on div at bounding box center [574, 170] width 33 height 8
click at [566, 178] on input "number" at bounding box center [574, 172] width 33 height 12
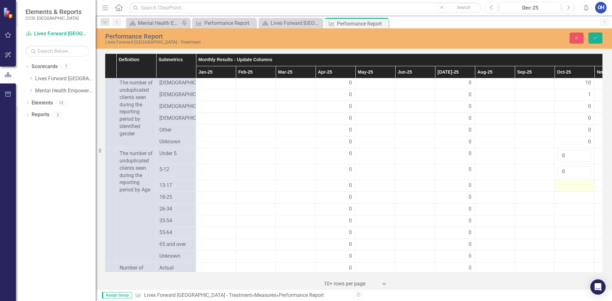
type input "0"
click at [568, 190] on div at bounding box center [574, 186] width 33 height 8
type input "0"
click at [566, 206] on div at bounding box center [574, 202] width 33 height 8
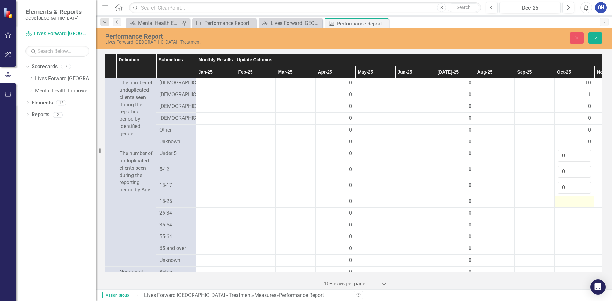
click at [566, 206] on div at bounding box center [574, 202] width 33 height 8
click at [566, 210] on input "number" at bounding box center [574, 204] width 33 height 12
type input "0"
click at [566, 221] on div at bounding box center [574, 218] width 33 height 8
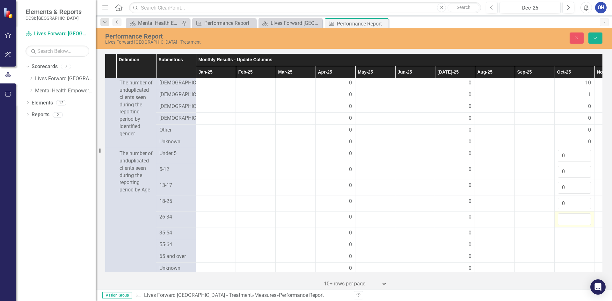
click at [565, 225] on input "number" at bounding box center [574, 220] width 33 height 12
type input "3"
click at [566, 237] on div at bounding box center [574, 234] width 33 height 8
type input "8"
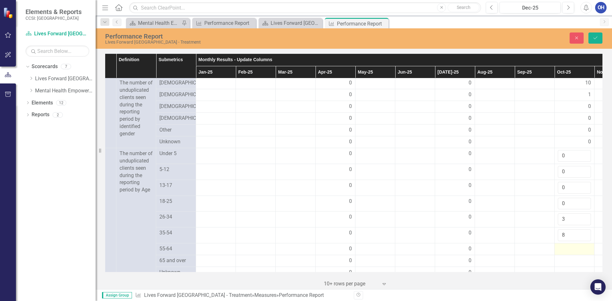
click at [567, 253] on div at bounding box center [574, 249] width 33 height 8
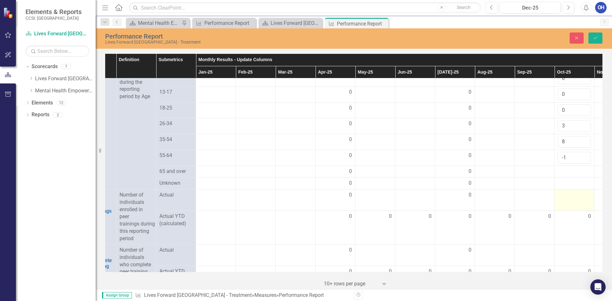
scroll to position [575, 29]
drag, startPoint x: 566, startPoint y: 167, endPoint x: 556, endPoint y: 166, distance: 10.2
click at [556, 163] on td "-1" at bounding box center [575, 155] width 40 height 16
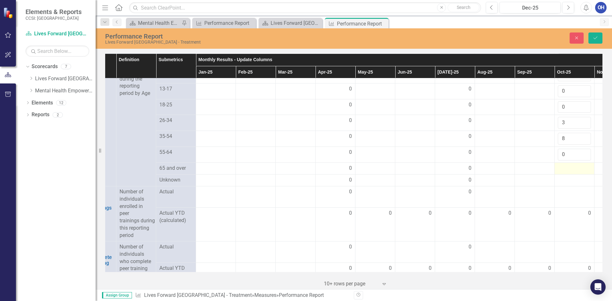
type input "0"
click at [565, 172] on div at bounding box center [574, 169] width 33 height 8
click at [565, 177] on input "number" at bounding box center [574, 171] width 33 height 12
type input "0"
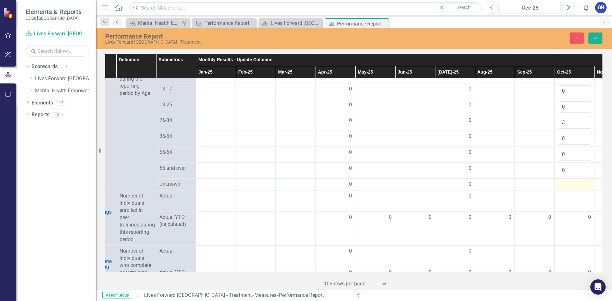
click at [563, 188] on div at bounding box center [574, 185] width 33 height 8
click at [563, 193] on input "number" at bounding box center [574, 187] width 33 height 12
type input "0"
click at [568, 204] on div at bounding box center [574, 201] width 33 height 8
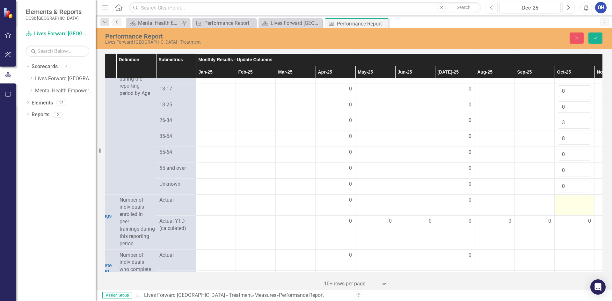
click at [568, 204] on div at bounding box center [574, 201] width 33 height 8
click at [566, 208] on input "number" at bounding box center [574, 203] width 33 height 12
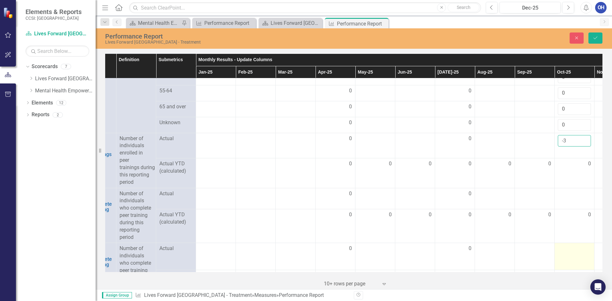
scroll to position [702, 29]
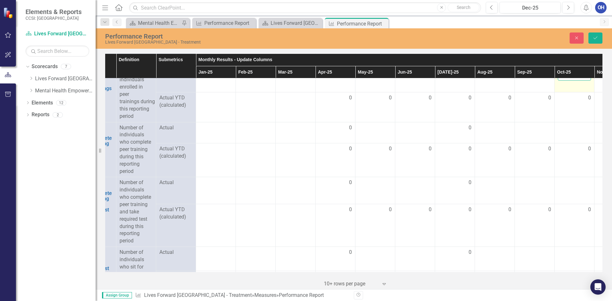
drag, startPoint x: 567, startPoint y: 87, endPoint x: 557, endPoint y: 88, distance: 9.6
click at [557, 88] on td "-3" at bounding box center [575, 79] width 40 height 25
type input "0"
click at [597, 40] on icon "Save" at bounding box center [596, 38] width 6 height 4
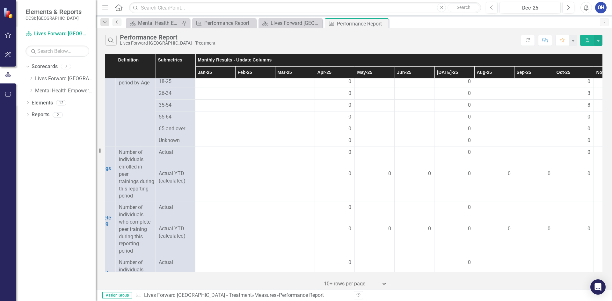
scroll to position [554, 30]
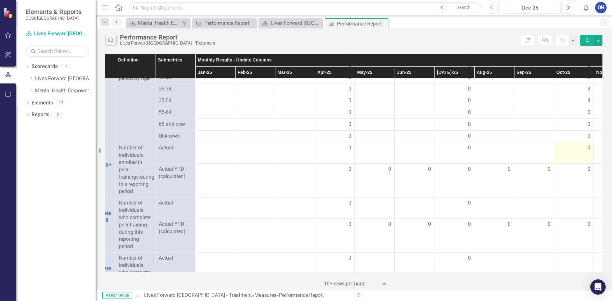
click at [587, 152] on div "0" at bounding box center [573, 147] width 33 height 7
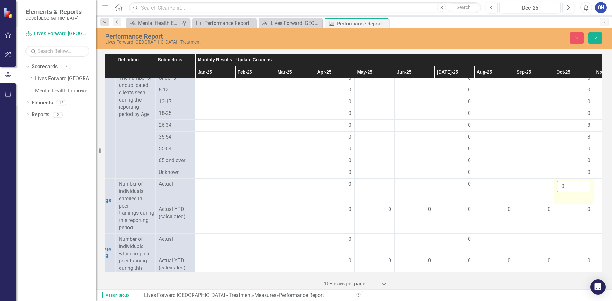
click at [567, 193] on input "0" at bounding box center [573, 187] width 33 height 12
drag, startPoint x: 567, startPoint y: 202, endPoint x: 558, endPoint y: 202, distance: 8.9
click at [558, 193] on input "0" at bounding box center [573, 187] width 33 height 12
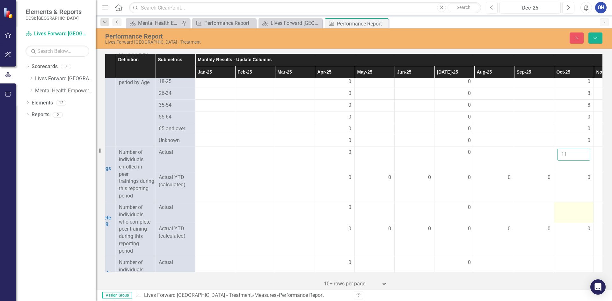
scroll to position [617, 30]
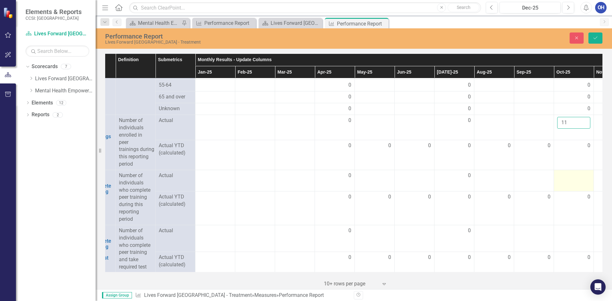
type input "11"
click at [570, 180] on div at bounding box center [573, 176] width 33 height 8
click at [570, 184] on input "number" at bounding box center [573, 178] width 33 height 12
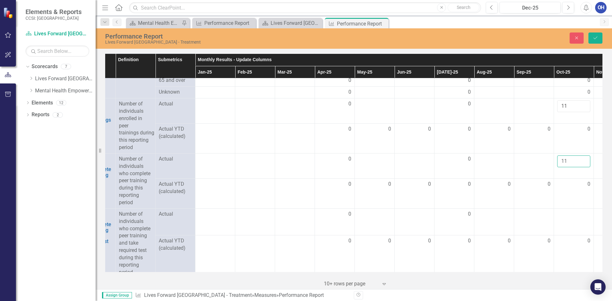
scroll to position [649, 30]
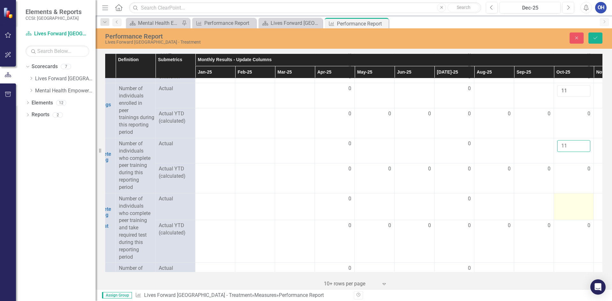
type input "11"
click at [573, 203] on div at bounding box center [573, 199] width 33 height 8
click at [571, 207] on input "number" at bounding box center [573, 201] width 33 height 12
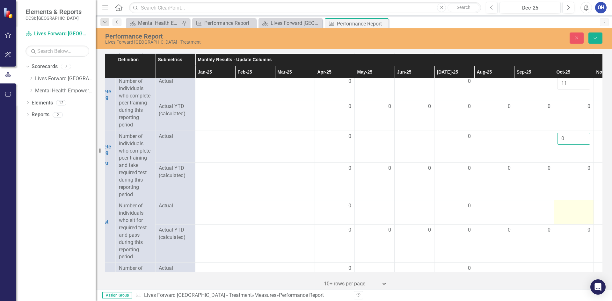
scroll to position [713, 30]
type input "0"
click at [569, 209] on div at bounding box center [573, 205] width 33 height 8
click at [570, 213] on input "number" at bounding box center [573, 207] width 33 height 12
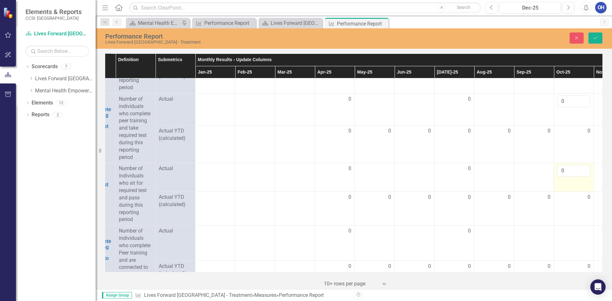
scroll to position [809, 30]
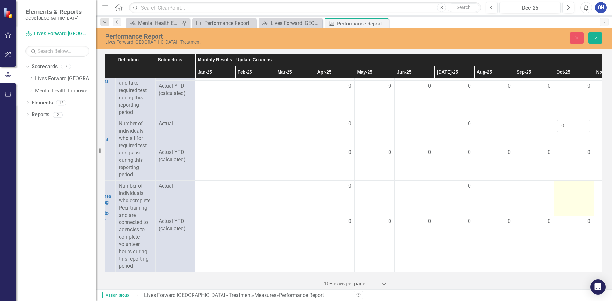
type input "0"
click at [569, 188] on div at bounding box center [573, 187] width 33 height 8
click at [569, 188] on input "number" at bounding box center [573, 189] width 33 height 12
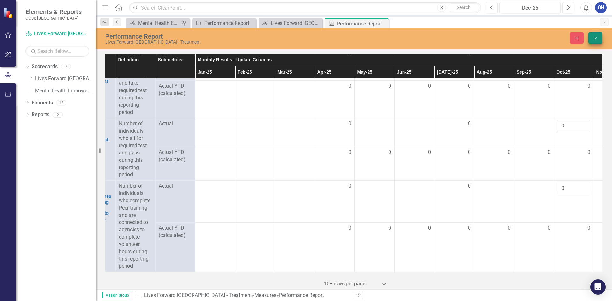
type input "0"
click at [594, 37] on icon "Save" at bounding box center [596, 38] width 6 height 4
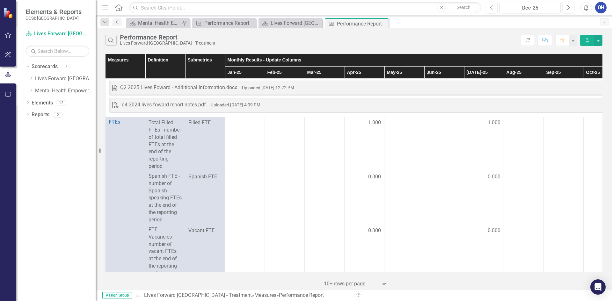
click at [582, 40] on button "PDF" at bounding box center [587, 40] width 14 height 11
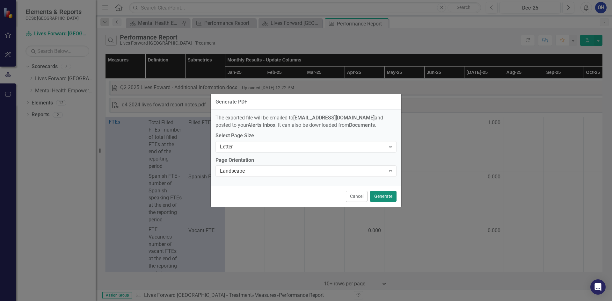
click at [380, 194] on button "Generate" at bounding box center [383, 196] width 26 height 11
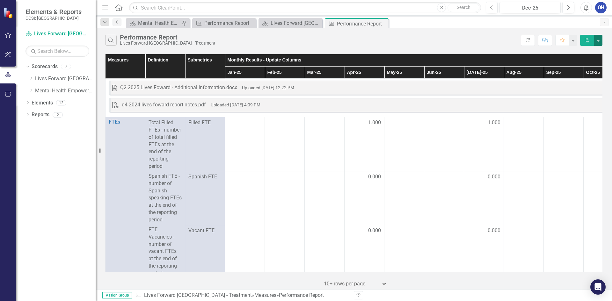
click at [597, 38] on button "button" at bounding box center [598, 40] width 8 height 11
click at [589, 62] on link "Excel Export to Excel" at bounding box center [577, 64] width 50 height 12
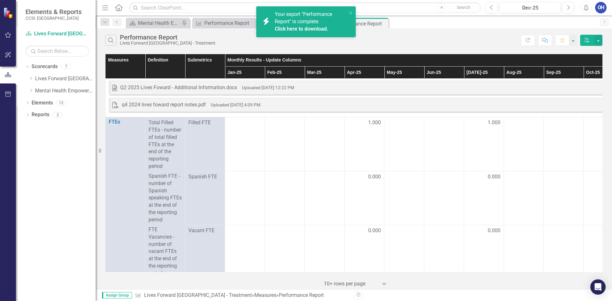
click at [316, 27] on link "Click here to download." at bounding box center [302, 29] width 54 height 6
click at [453, 189] on td at bounding box center [444, 198] width 40 height 54
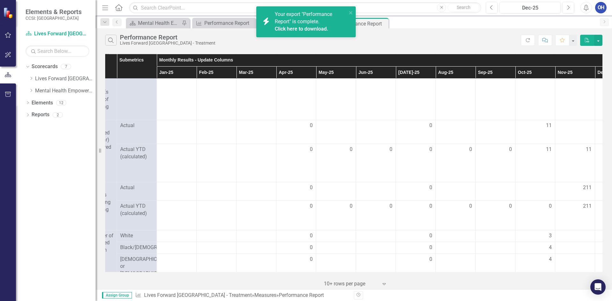
scroll to position [159, 73]
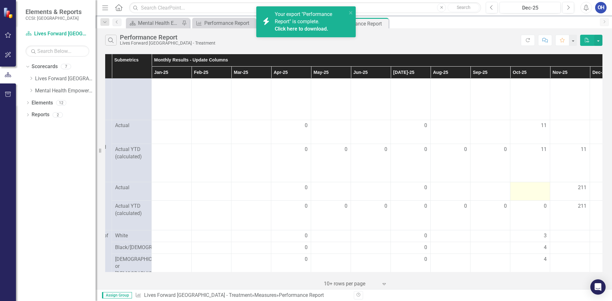
click at [533, 192] on div at bounding box center [530, 188] width 33 height 8
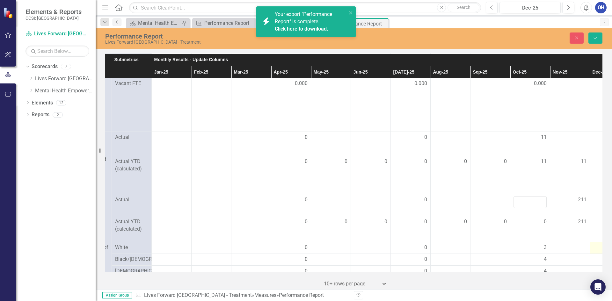
scroll to position [223, 73]
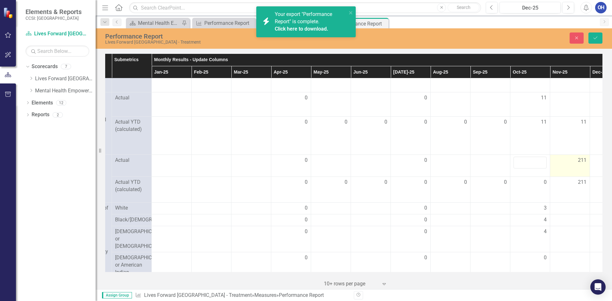
click at [580, 164] on div "211" at bounding box center [569, 161] width 33 height 8
click at [580, 164] on span "211" at bounding box center [582, 160] width 9 height 7
drag, startPoint x: 567, startPoint y: 169, endPoint x: 553, endPoint y: 169, distance: 14.0
click at [553, 169] on input "212" at bounding box center [569, 163] width 33 height 12
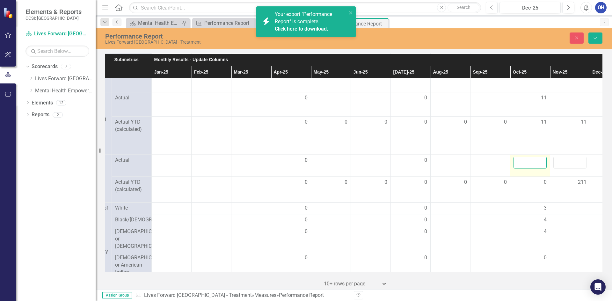
click at [534, 167] on input "number" at bounding box center [530, 163] width 33 height 12
type input "211"
click at [598, 39] on icon "Save" at bounding box center [596, 38] width 6 height 4
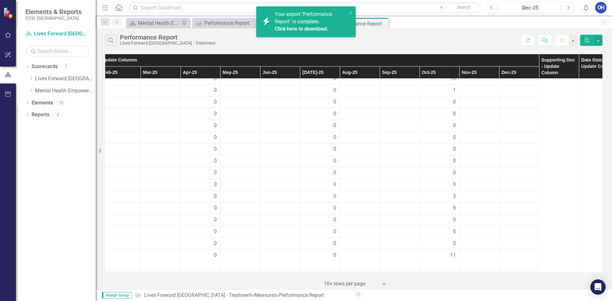
scroll to position [606, 164]
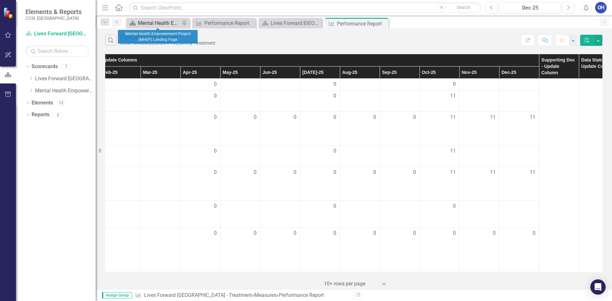
click at [158, 26] on div "Mental Health Empowerment Project (MHEP) Landing Page" at bounding box center [159, 23] width 42 height 8
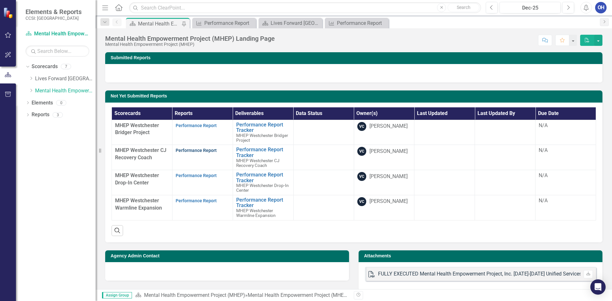
click at [195, 151] on link "Performance Report" at bounding box center [196, 150] width 41 height 5
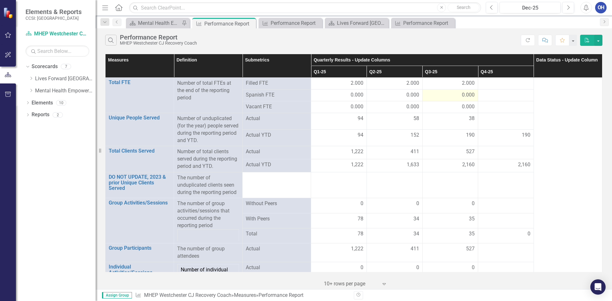
click at [462, 97] on span "0.000" at bounding box center [468, 94] width 13 height 7
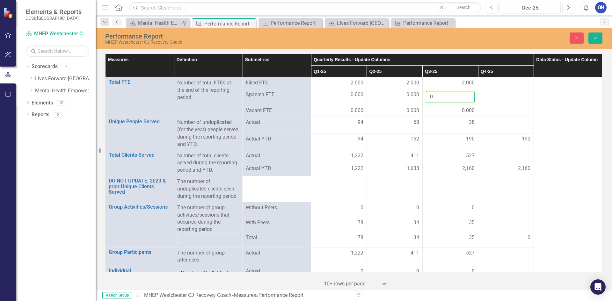
click at [444, 94] on input "0" at bounding box center [450, 97] width 49 height 12
type input "1"
click at [492, 101] on td at bounding box center [506, 97] width 56 height 16
click at [594, 37] on icon "Save" at bounding box center [596, 38] width 6 height 4
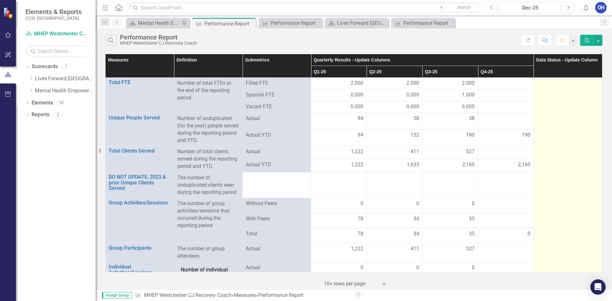
click at [554, 88] on td at bounding box center [568, 224] width 69 height 293
click at [566, 104] on td at bounding box center [568, 224] width 69 height 293
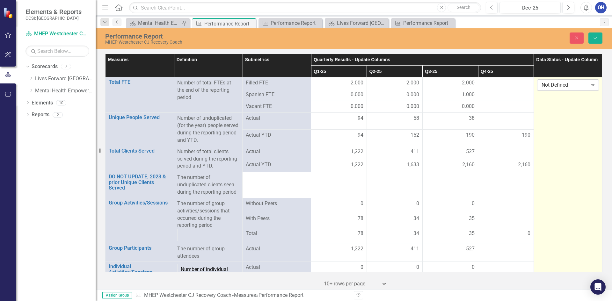
click at [567, 82] on div "Not Defined" at bounding box center [565, 85] width 46 height 7
click at [559, 114] on div "Submitted" at bounding box center [564, 117] width 51 height 7
click at [595, 41] on button "Save" at bounding box center [595, 38] width 14 height 11
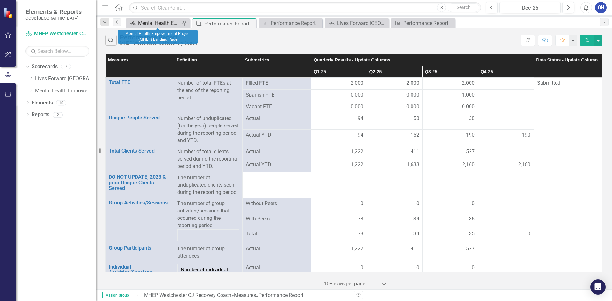
click at [172, 25] on div "Mental Health Empowerment Project (MHEP) Landing Page" at bounding box center [159, 23] width 42 height 8
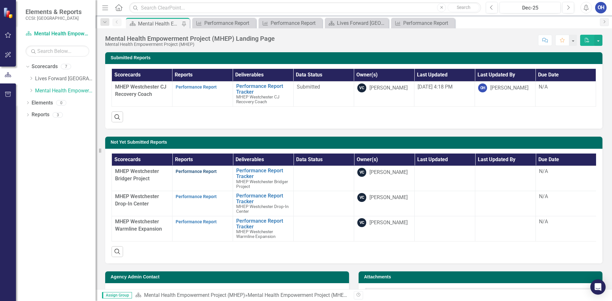
click at [196, 171] on link "Performance Report" at bounding box center [196, 171] width 41 height 5
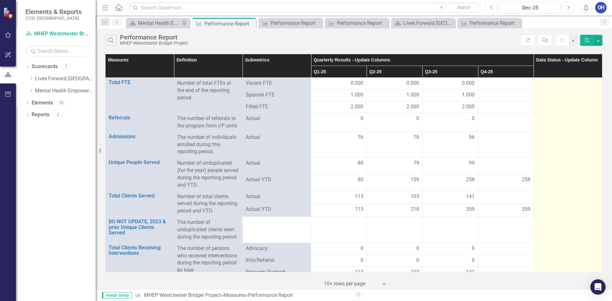
click at [561, 90] on td at bounding box center [568, 290] width 69 height 425
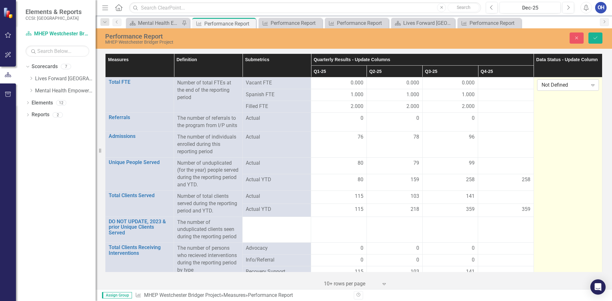
click at [558, 89] on div "Not Defined" at bounding box center [565, 85] width 46 height 7
click at [554, 114] on div "Submitted" at bounding box center [564, 117] width 51 height 7
click at [592, 38] on button "Save" at bounding box center [595, 38] width 14 height 11
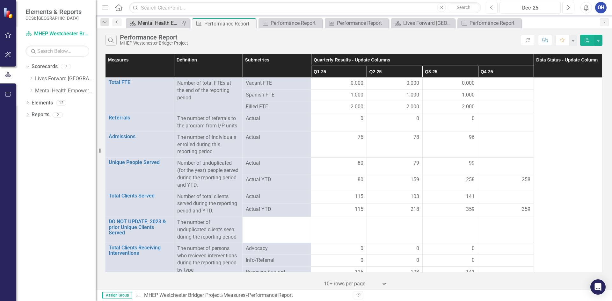
click at [163, 22] on div "Mental Health Empowerment Project (MHEP) Landing Page" at bounding box center [159, 23] width 42 height 8
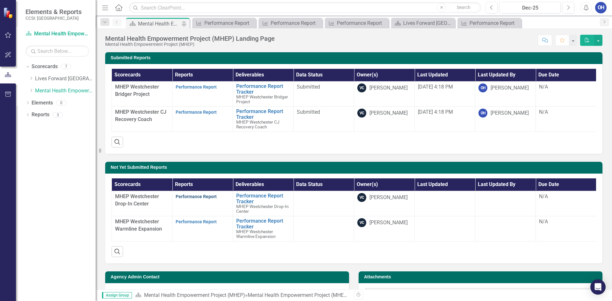
click at [194, 199] on link "Performance Report" at bounding box center [196, 196] width 41 height 5
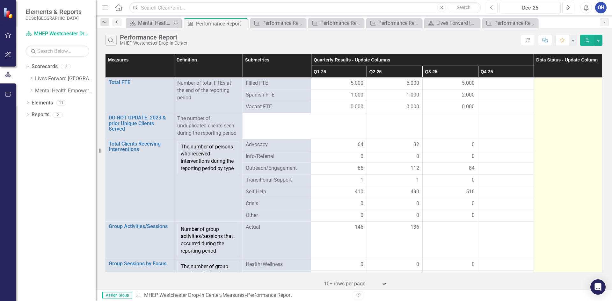
click at [565, 78] on td at bounding box center [568, 271] width 69 height 386
click at [560, 86] on div at bounding box center [568, 84] width 62 height 8
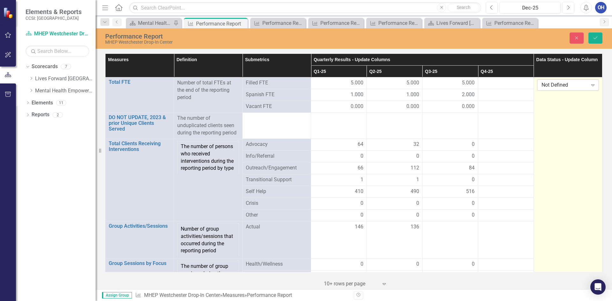
click at [562, 86] on div "Not Defined" at bounding box center [565, 85] width 46 height 7
click at [551, 114] on div "Submitted" at bounding box center [564, 117] width 51 height 7
click at [598, 37] on icon "Save" at bounding box center [596, 38] width 6 height 4
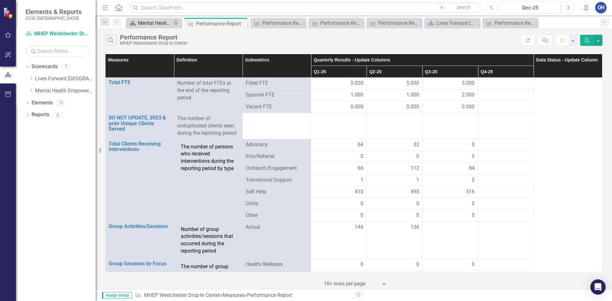
click at [152, 22] on div "Mental Health Empowerment Project (MHEP) Landing Page" at bounding box center [155, 23] width 34 height 8
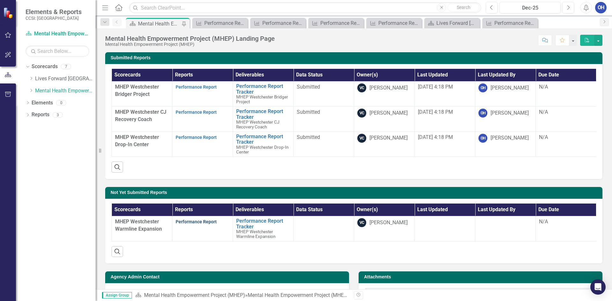
click at [190, 224] on link "Performance Report" at bounding box center [196, 221] width 41 height 5
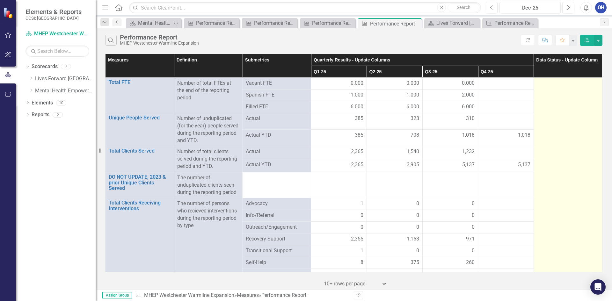
click at [555, 85] on div at bounding box center [568, 84] width 62 height 8
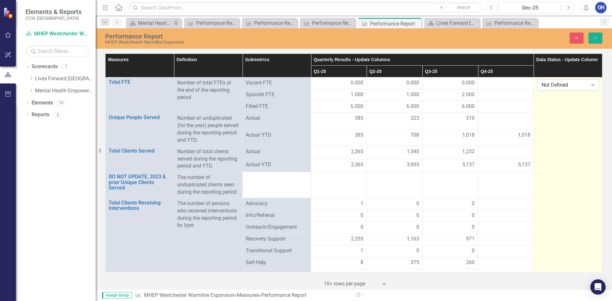
click at [563, 86] on div "Not Defined" at bounding box center [565, 85] width 46 height 7
click at [550, 118] on div "Submitted" at bounding box center [564, 117] width 51 height 7
click at [594, 39] on icon "Save" at bounding box center [596, 38] width 6 height 4
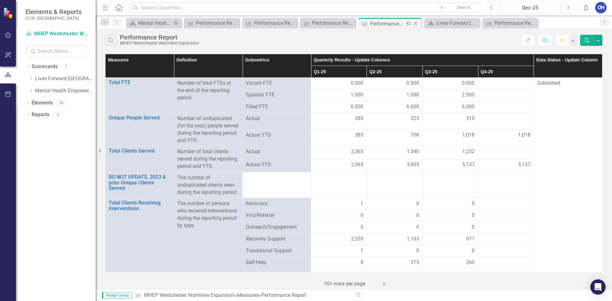
click at [416, 24] on icon "Close" at bounding box center [415, 23] width 6 height 5
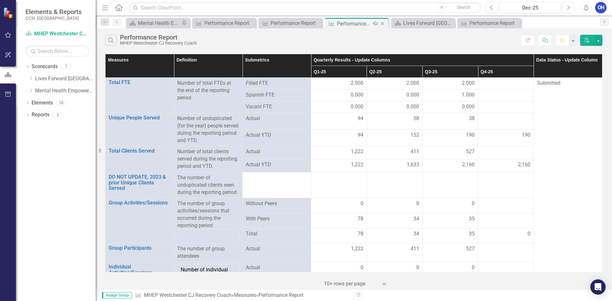
click at [381, 24] on icon "Close" at bounding box center [382, 23] width 6 height 5
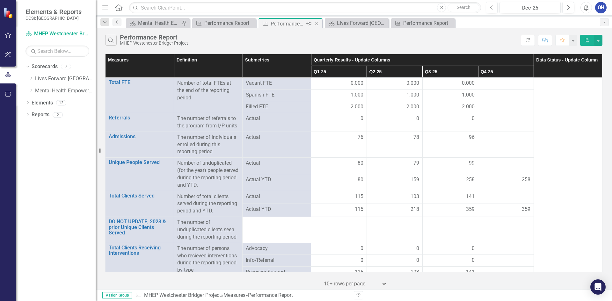
click at [317, 24] on icon "Close" at bounding box center [316, 23] width 6 height 5
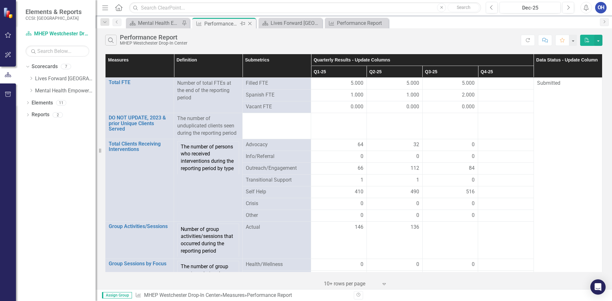
click at [252, 23] on icon "Close" at bounding box center [250, 23] width 6 height 5
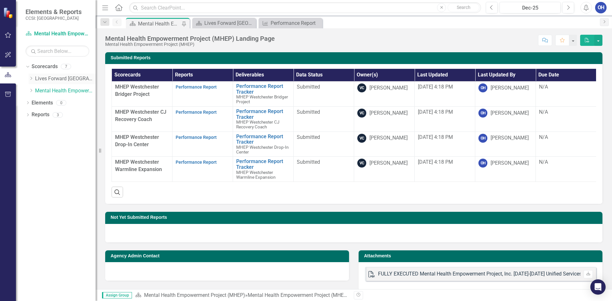
click at [57, 80] on link "Lives Forward [GEOGRAPHIC_DATA]" at bounding box center [65, 78] width 61 height 7
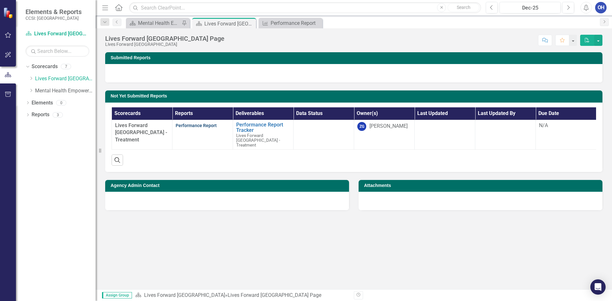
click at [193, 125] on link "Performance Report" at bounding box center [196, 125] width 41 height 5
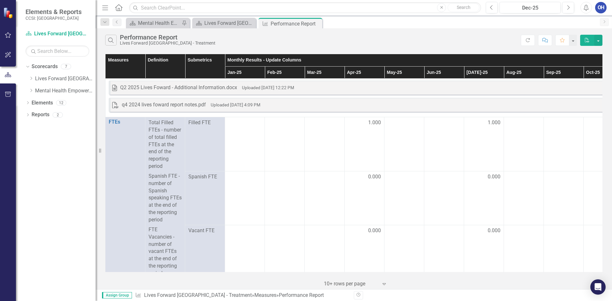
scroll to position [0, 185]
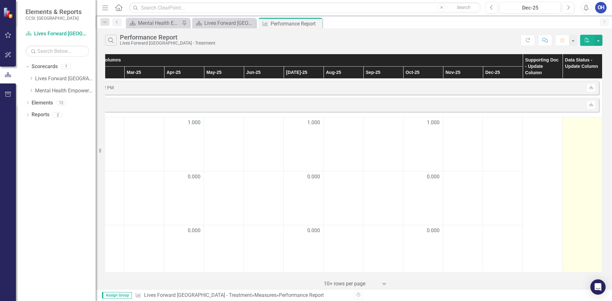
click at [567, 127] on div at bounding box center [582, 123] width 33 height 8
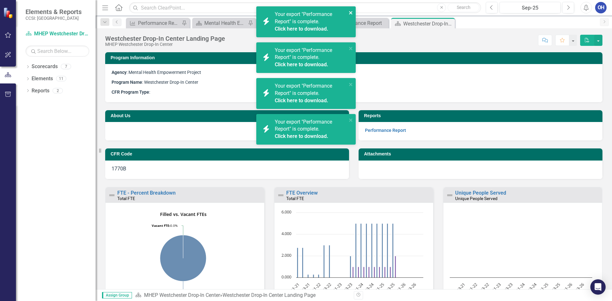
click at [350, 10] on button "close" at bounding box center [351, 12] width 4 height 7
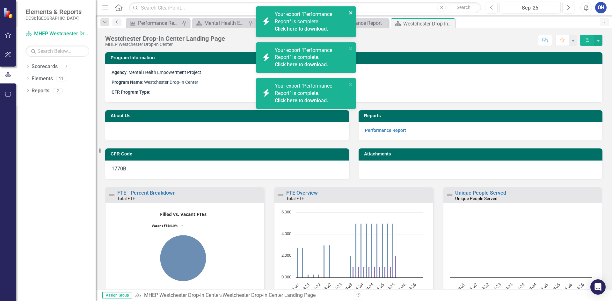
click at [353, 12] on icon "close" at bounding box center [351, 12] width 4 height 5
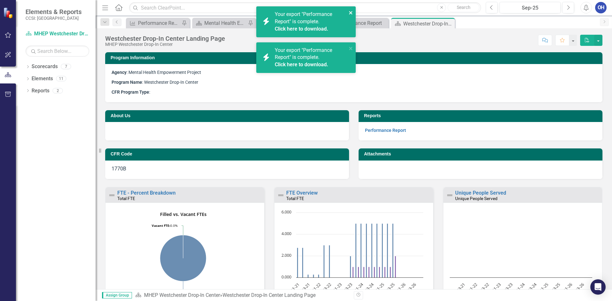
click at [352, 13] on icon "close" at bounding box center [350, 12] width 3 height 3
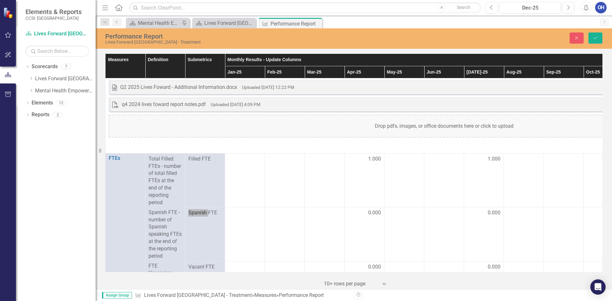
scroll to position [0, 185]
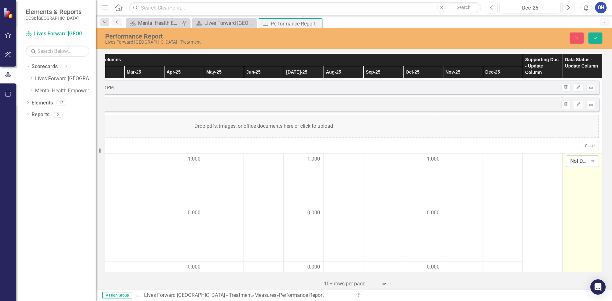
click at [590, 160] on icon "Expand" at bounding box center [593, 161] width 6 height 5
click at [586, 193] on div "Submitted" at bounding box center [587, 193] width 41 height 7
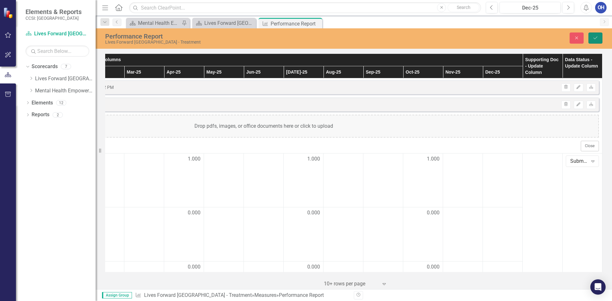
click at [596, 38] on icon "submit" at bounding box center [596, 38] width 4 height 3
